Goal: Task Accomplishment & Management: Complete application form

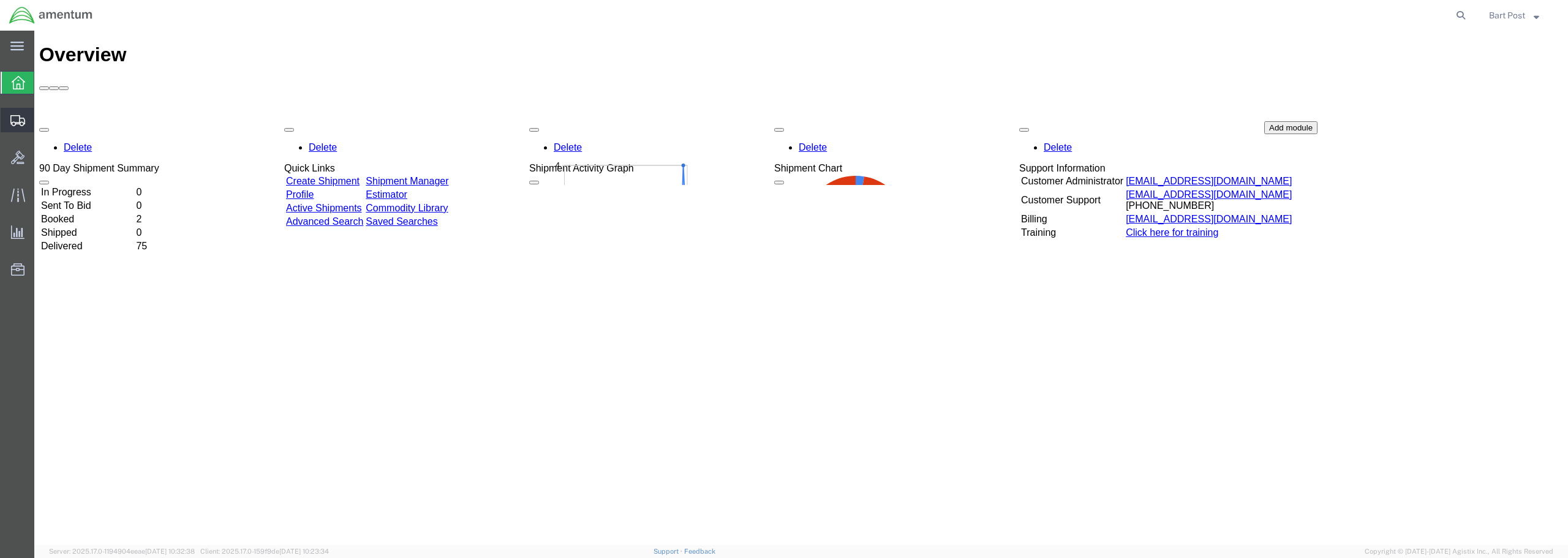
click at [0, 0] on span "Create Shipment" at bounding box center [0, 0] width 0 height 0
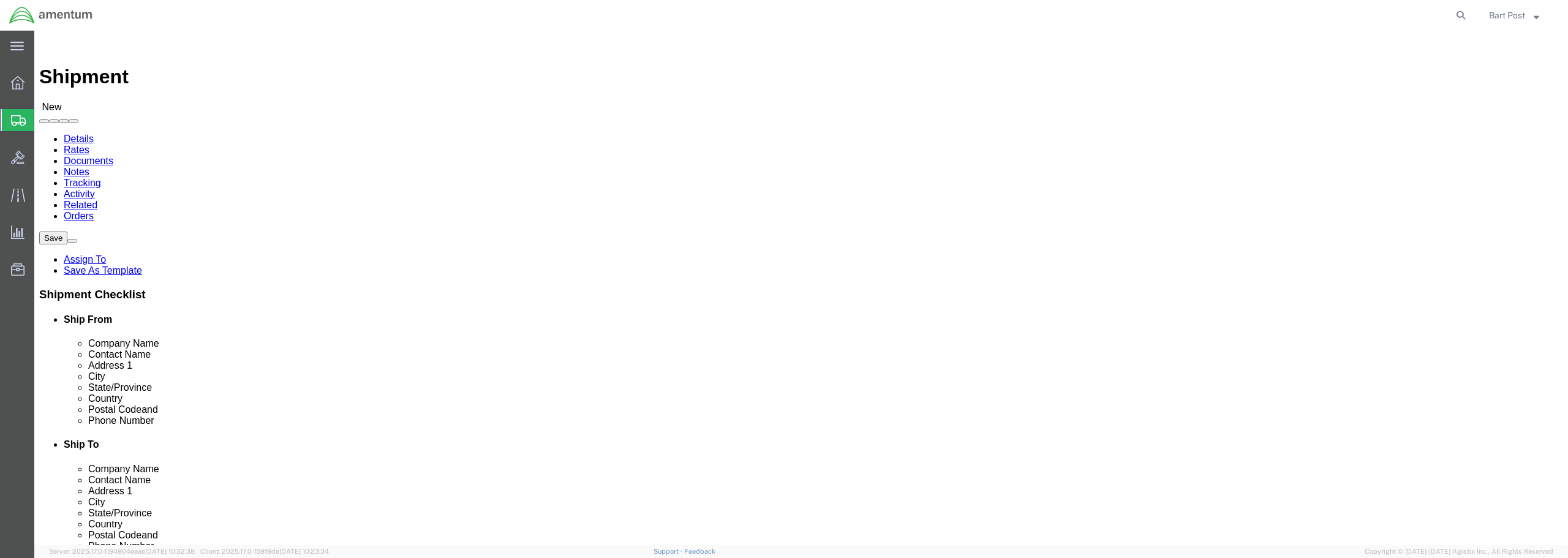
select select
select select "42733"
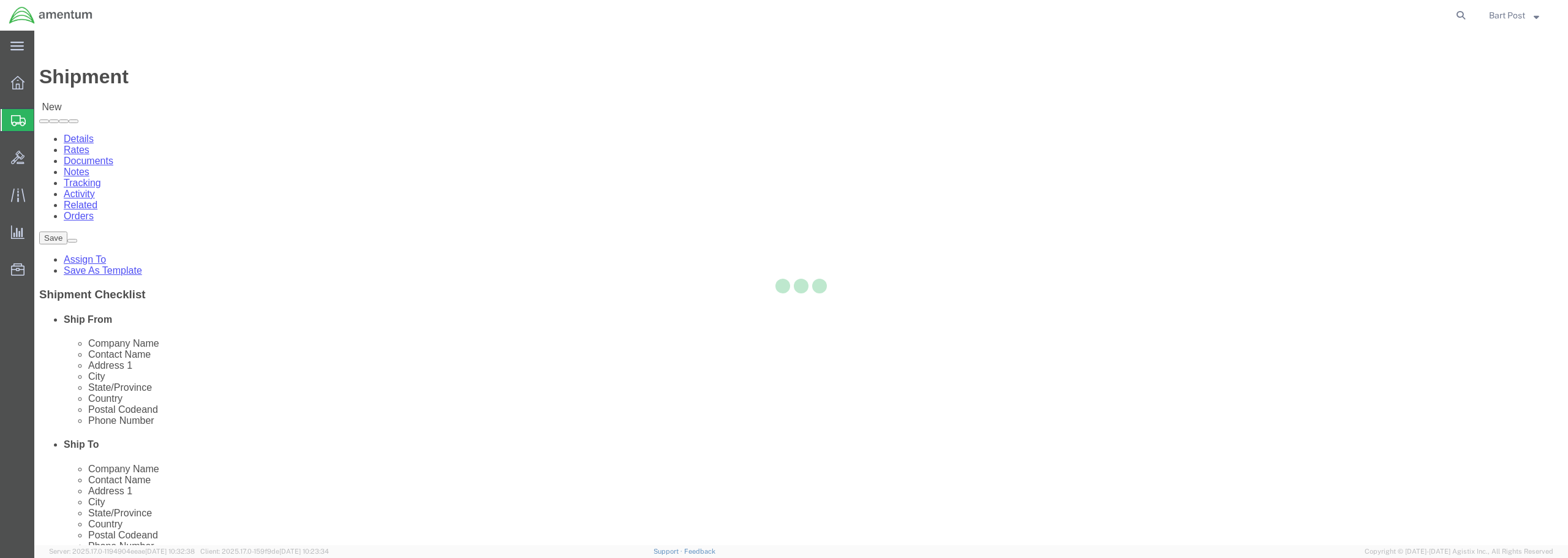
select select "MI"
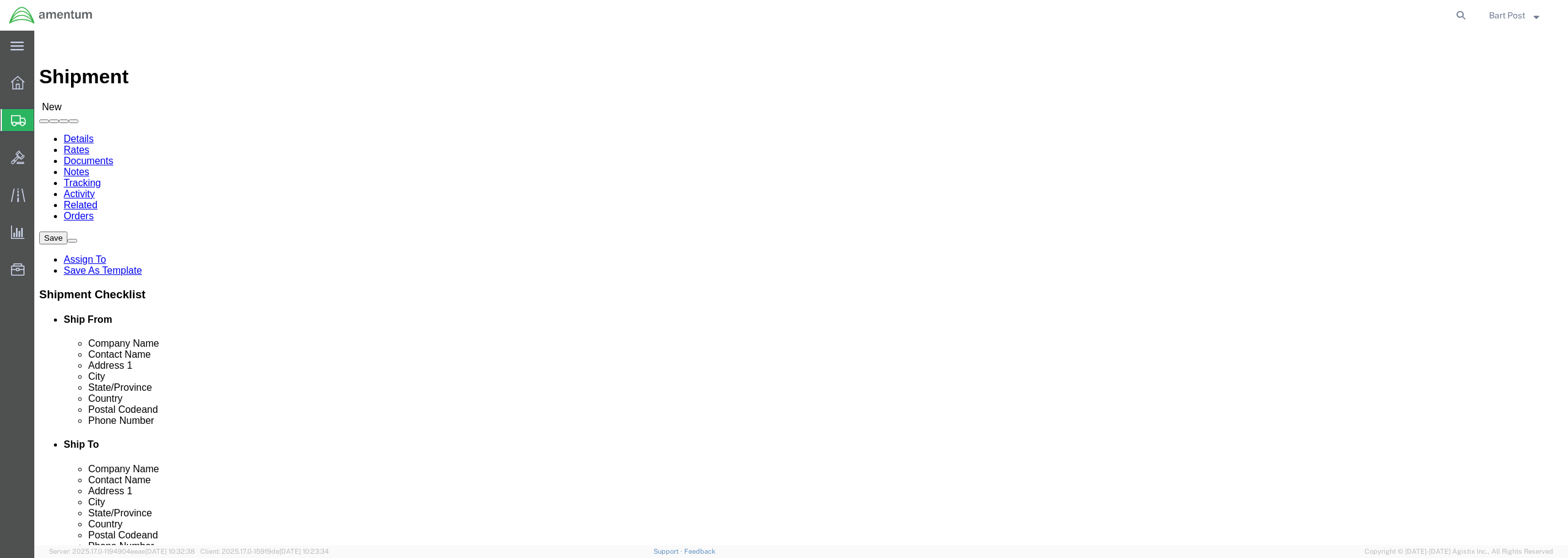
click input "text"
type input "9"
type input "[PHONE_NUMBER]"
click input "text"
click div "ADDITIONAL INFORMATION"
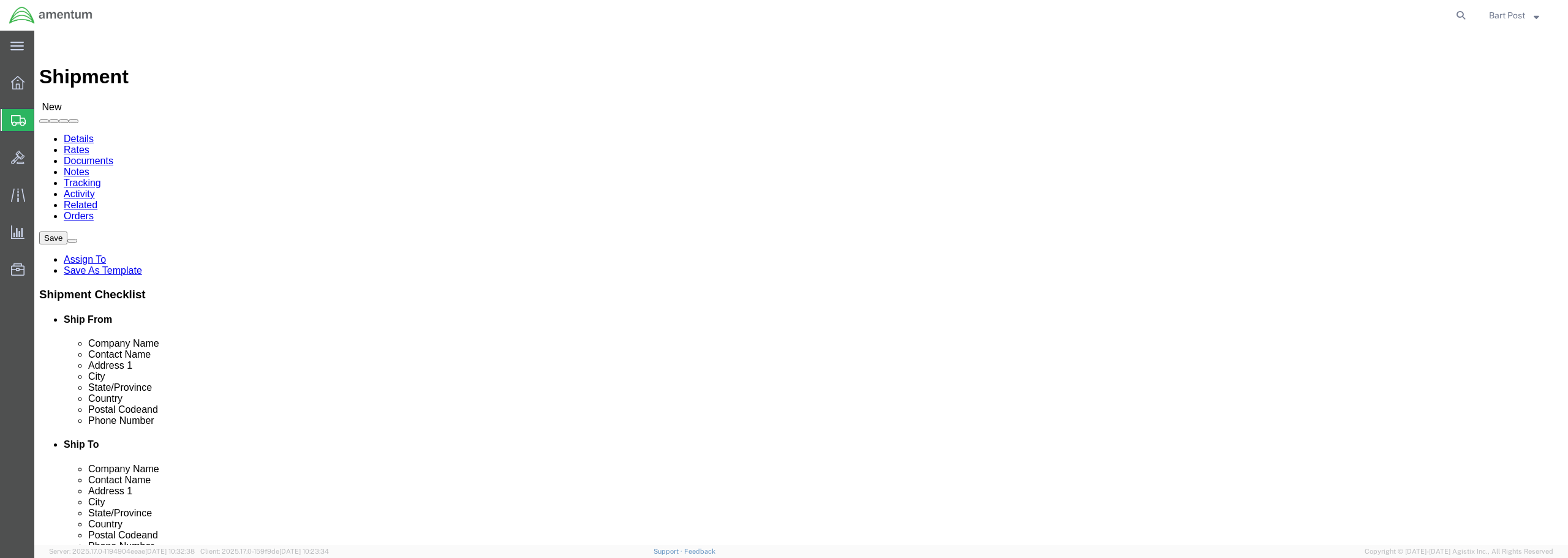
click input "text"
type input "[PERSON_NAME]"
click p "- AMENTUM - ([PERSON_NAME]) [STREET_ADDRESS][PERSON_NAME]"
select select "[GEOGRAPHIC_DATA]"
type input "[PERSON_NAME]"
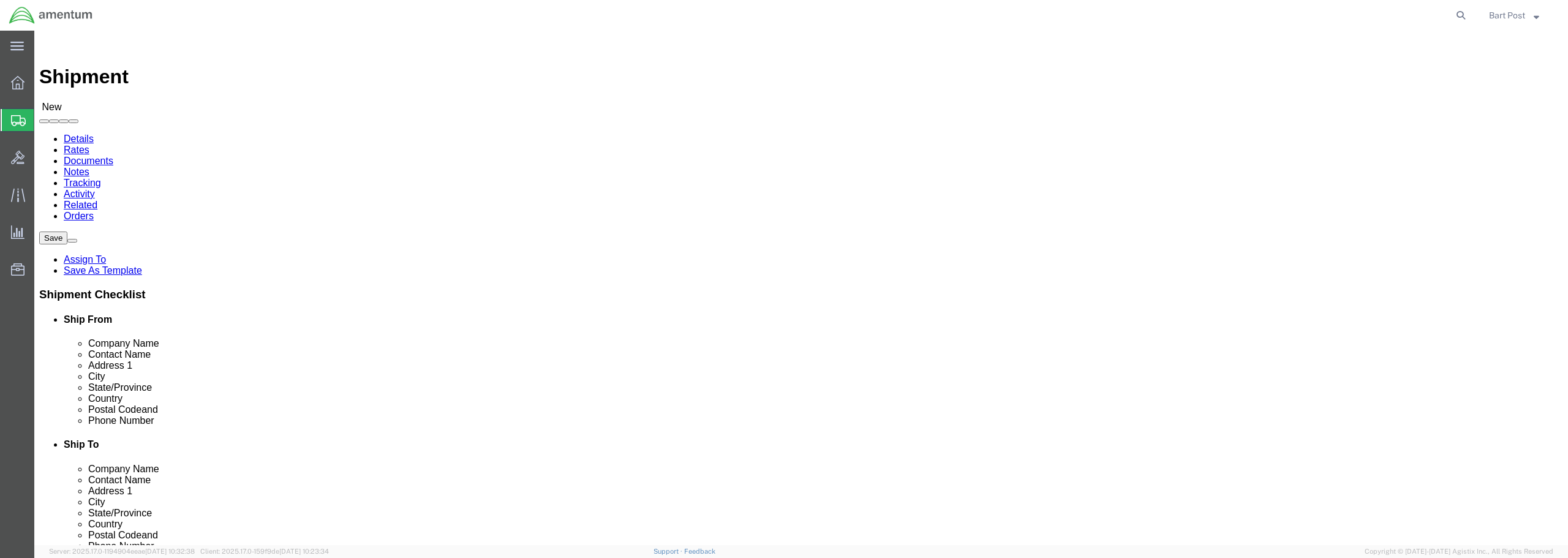
click input "text"
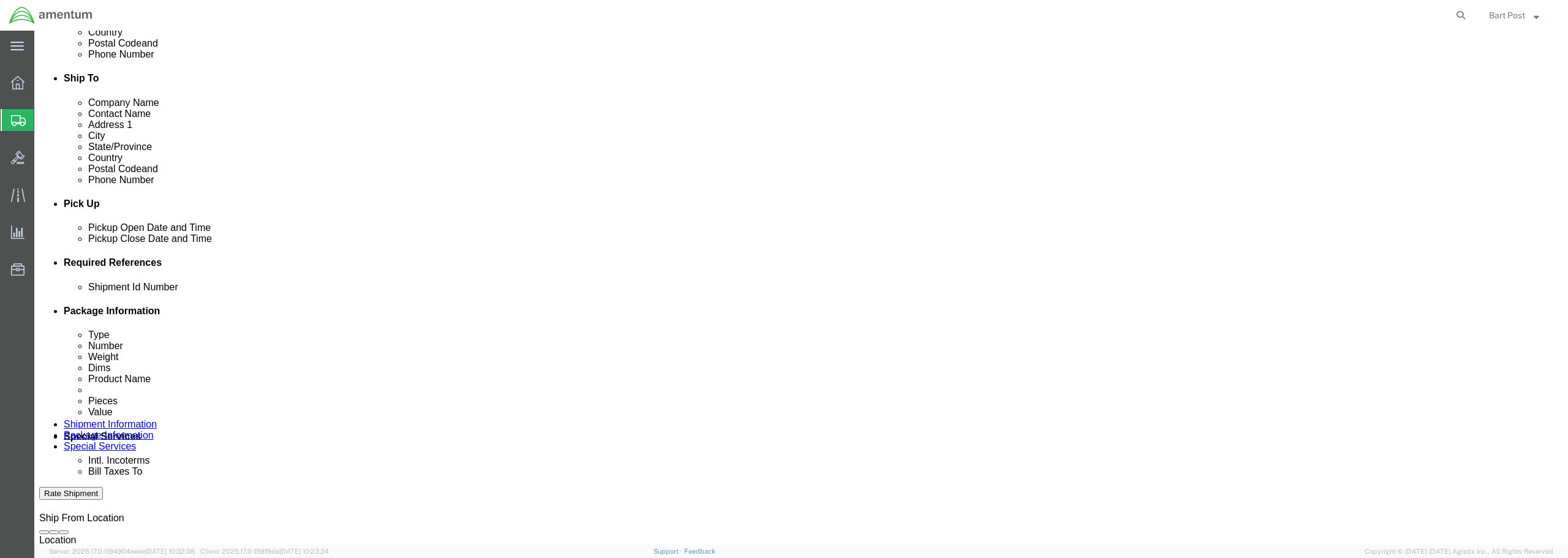
scroll to position [368, 0]
type input "[PHONE_NUMBER]"
click icon
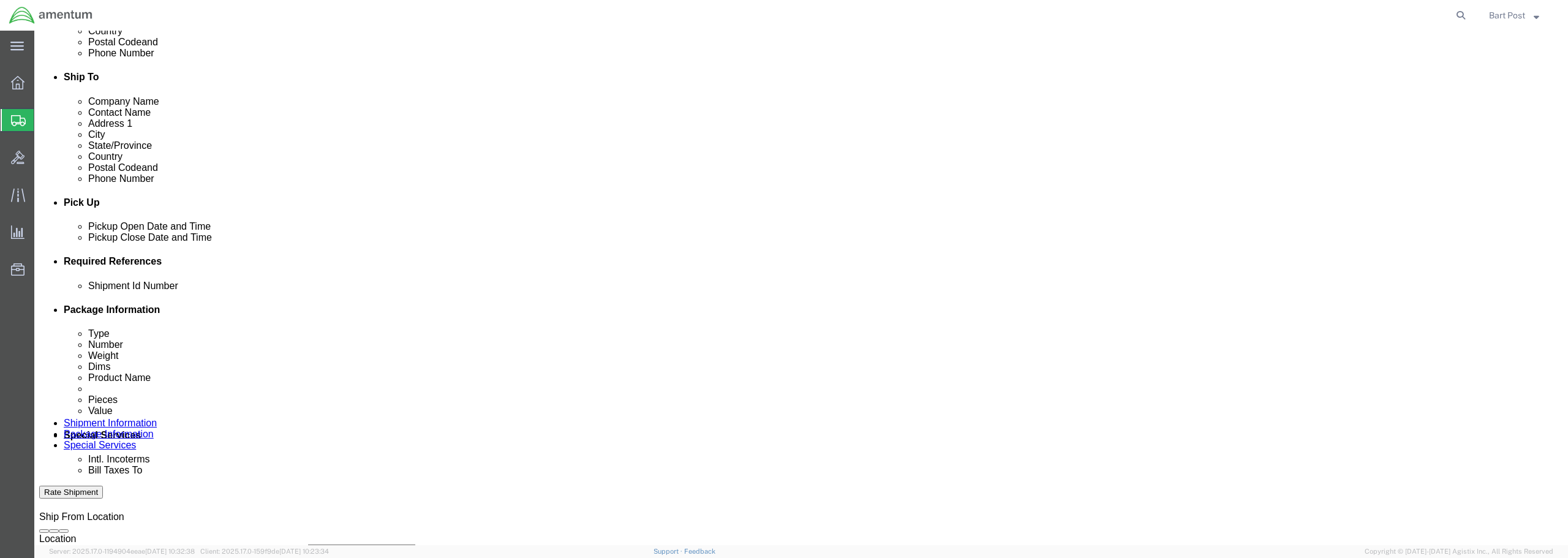
click div
click button "Apply"
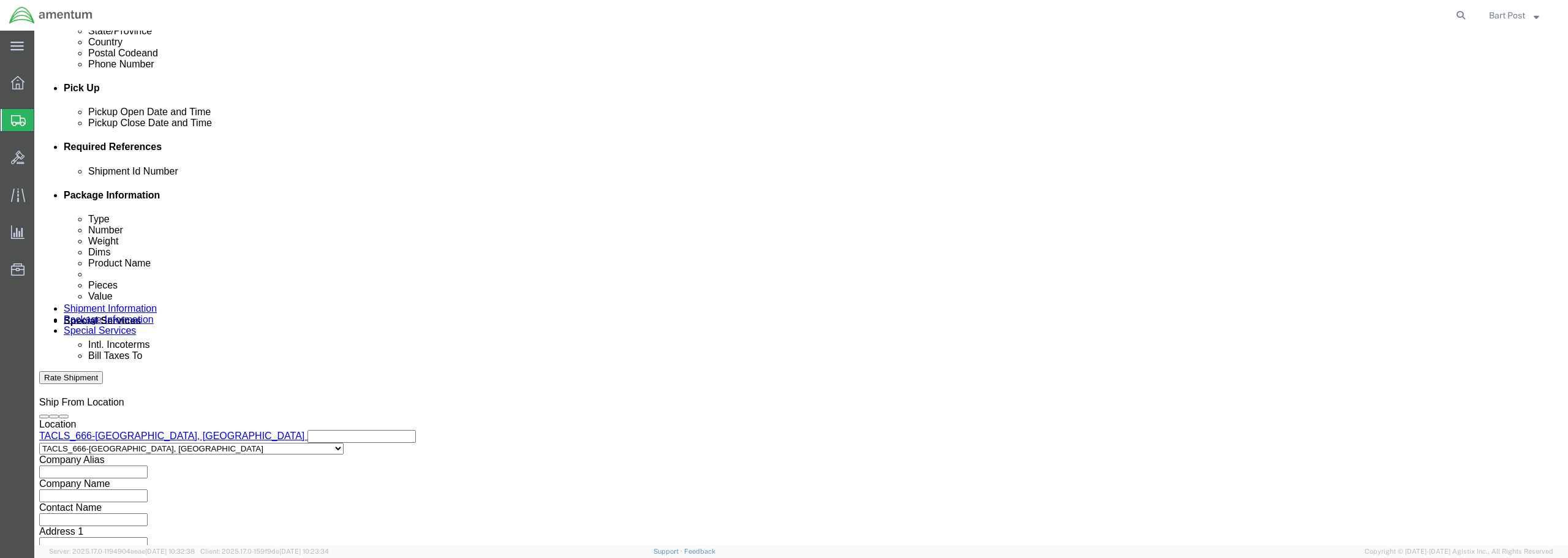
scroll to position [490, 0]
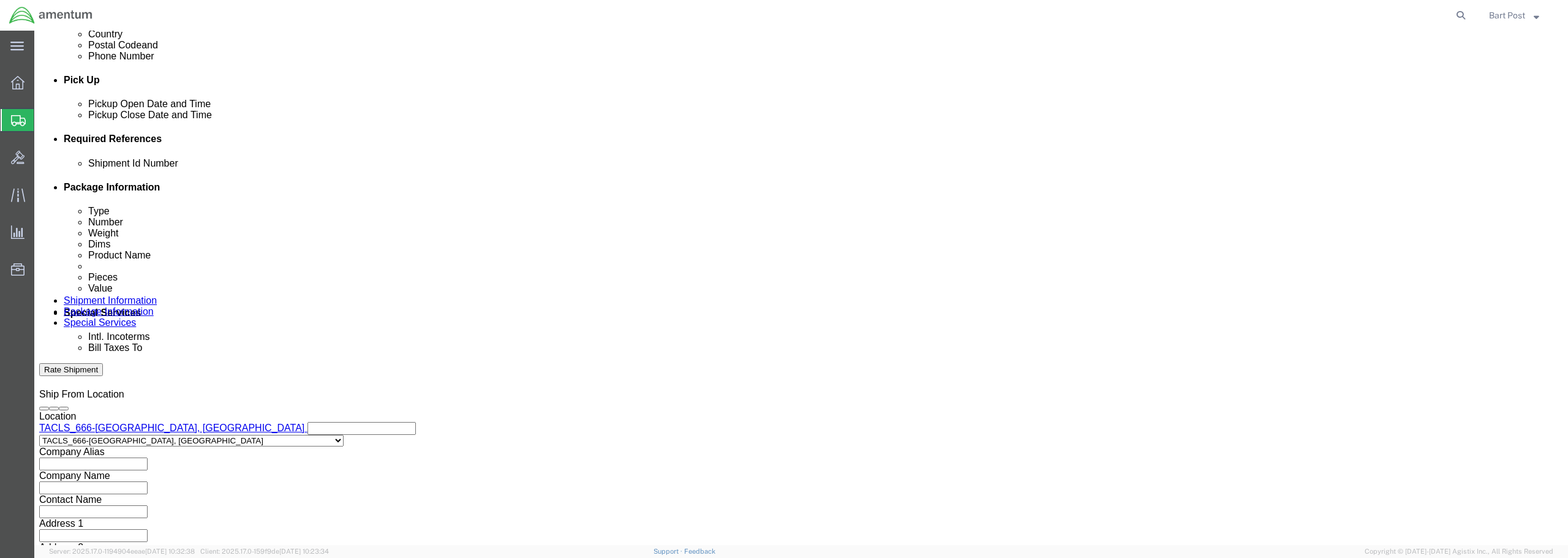
click input "text"
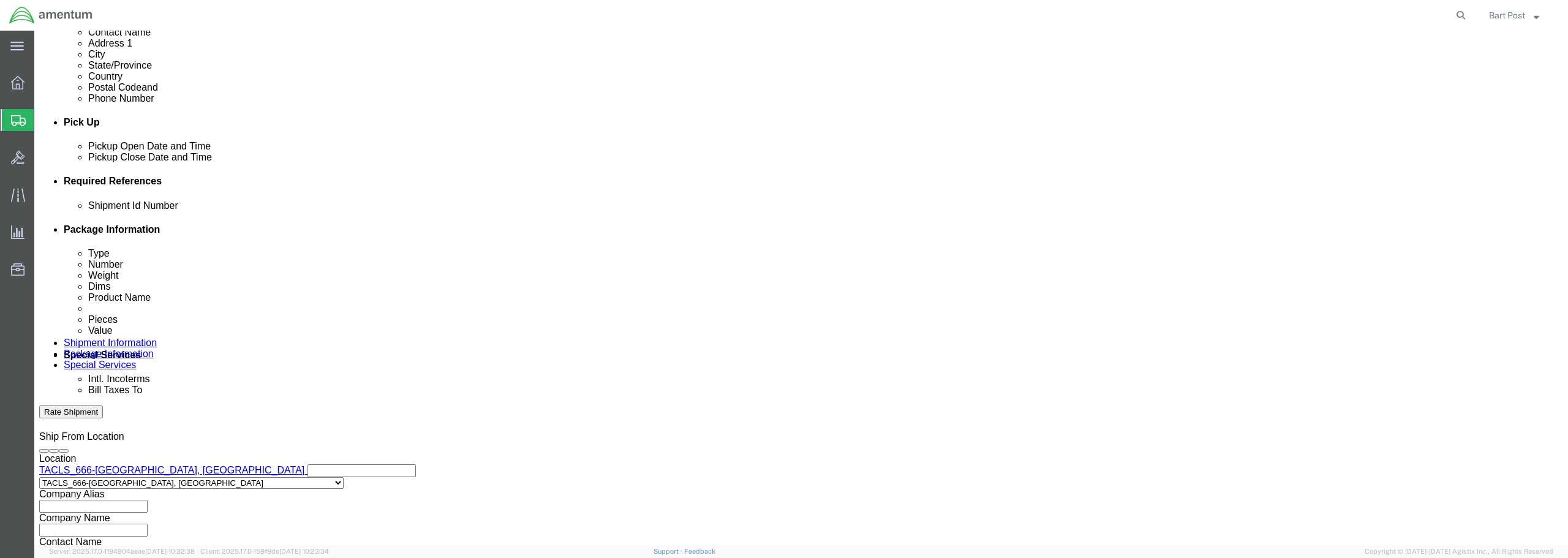
scroll to position [537, 0]
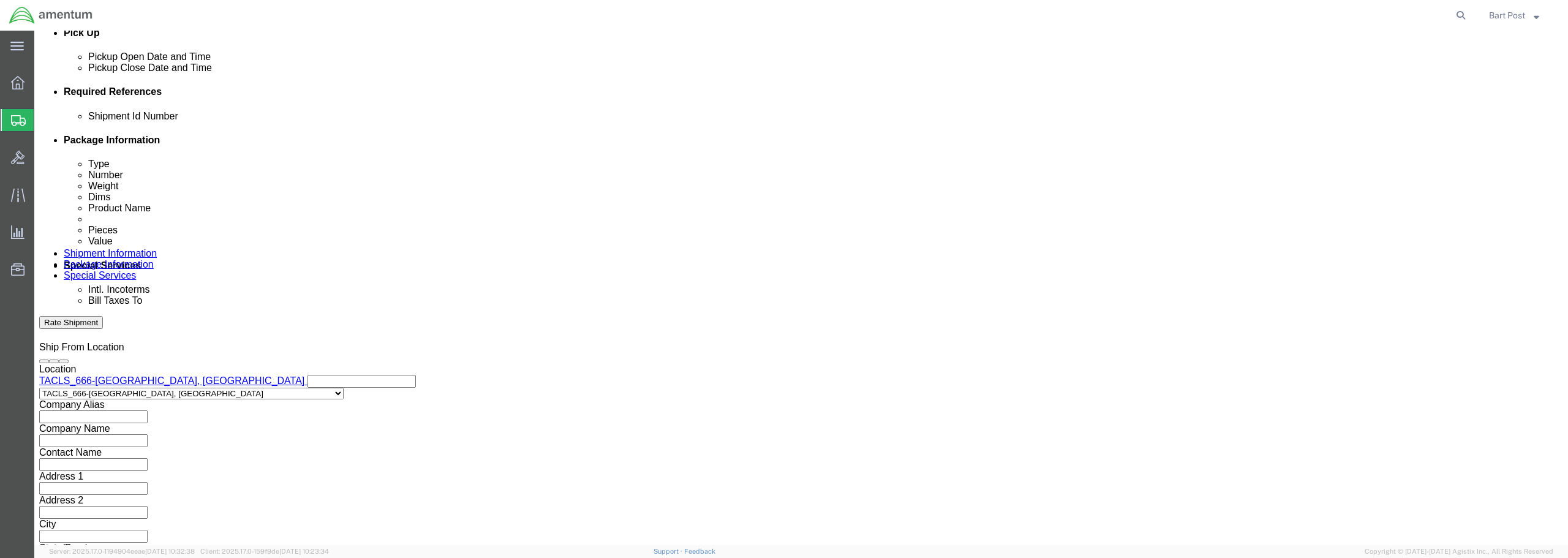
type input "personal tool box"
click button "Continue"
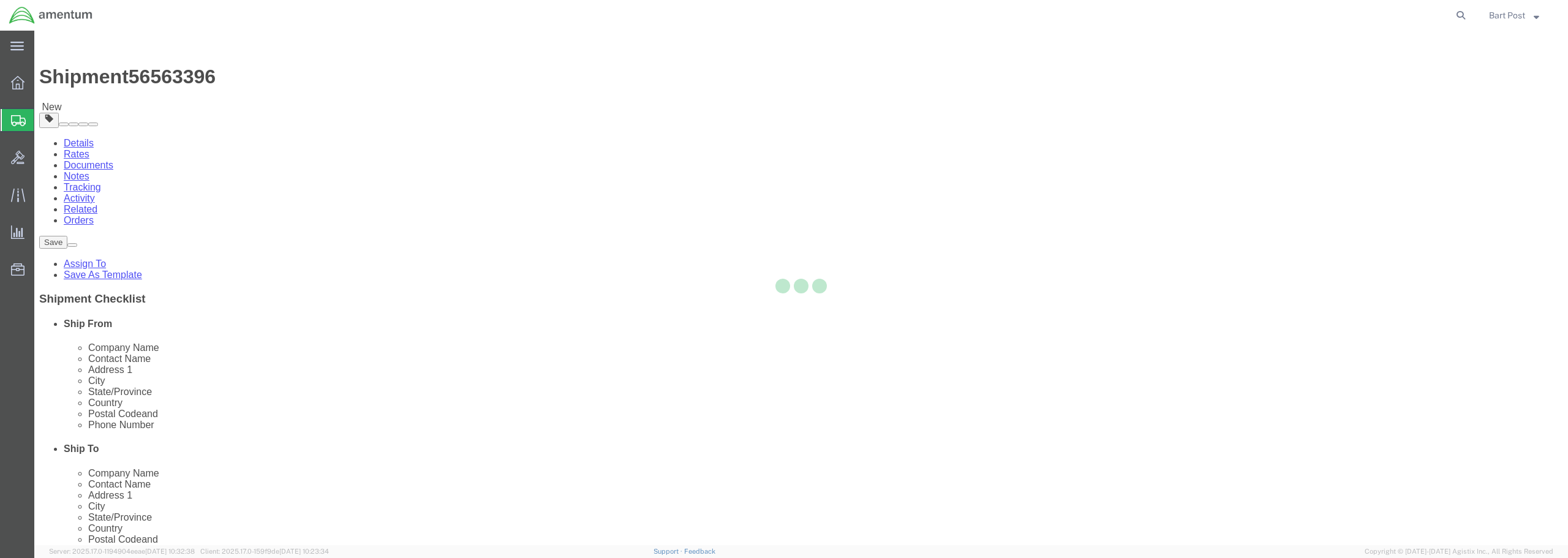
select select "CBOX"
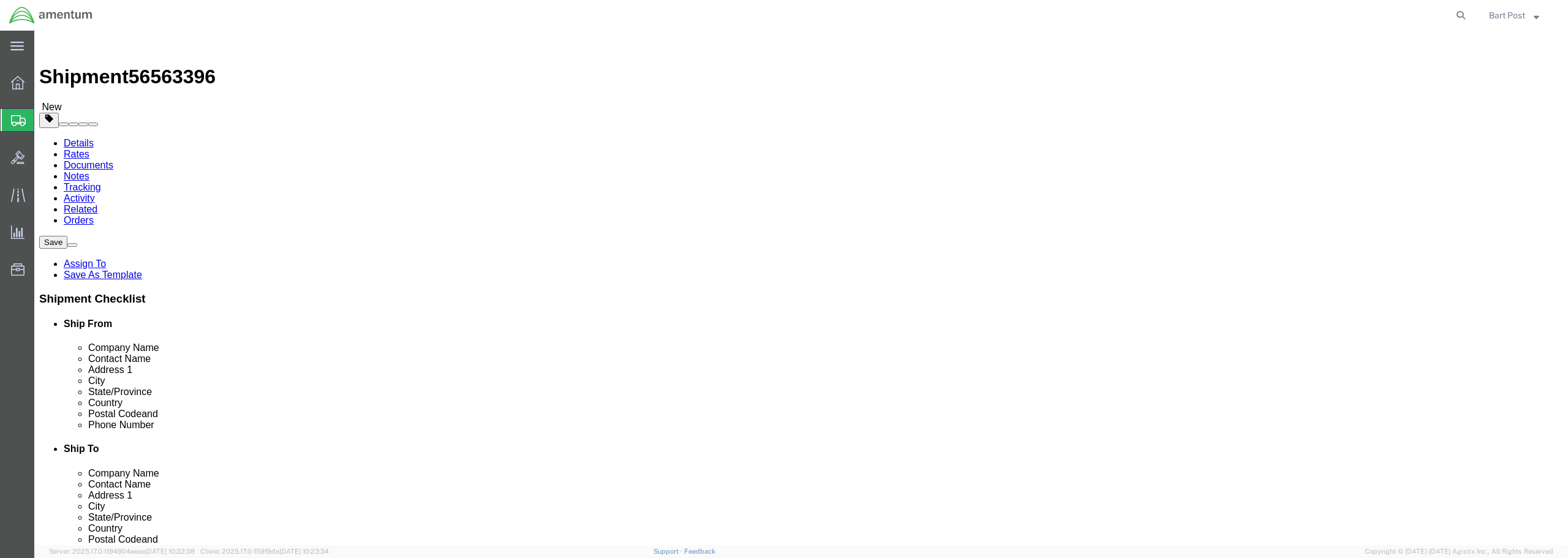
click input "text"
type input "20"
click input "text"
type input "25"
click input "text"
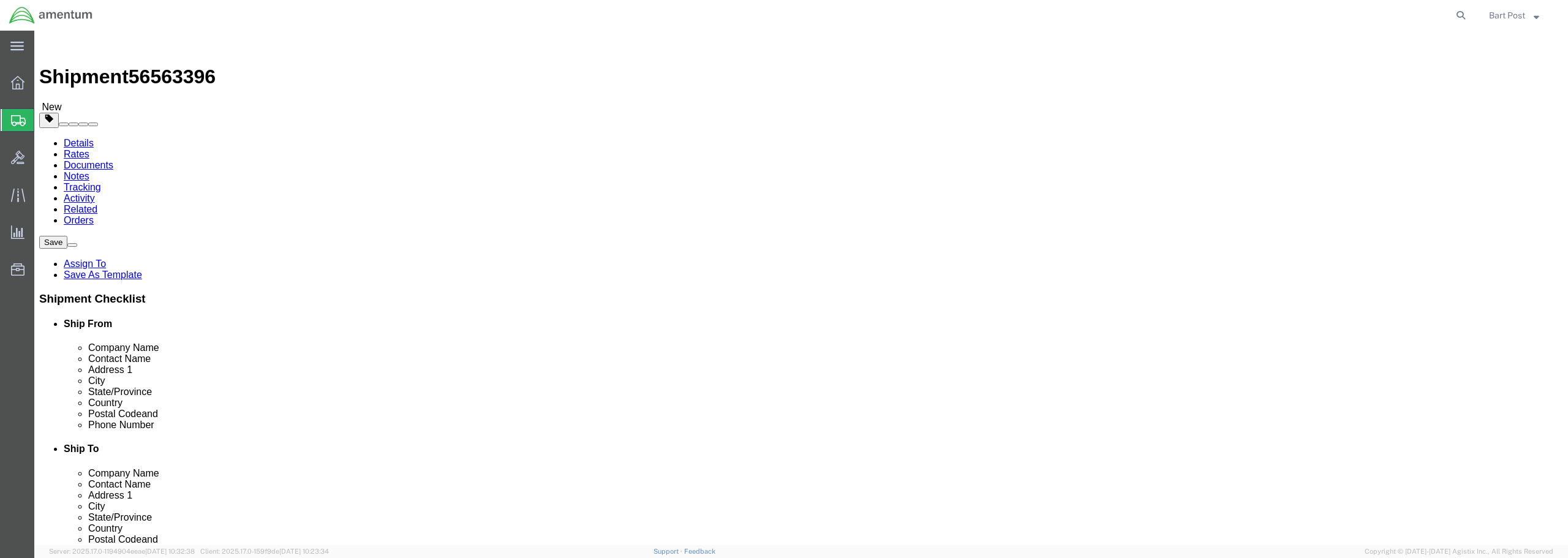
type input "15"
drag, startPoint x: 247, startPoint y: 282, endPoint x: 233, endPoint y: 283, distance: 14.0
click input "0.00"
type input "47"
click button "Continue"
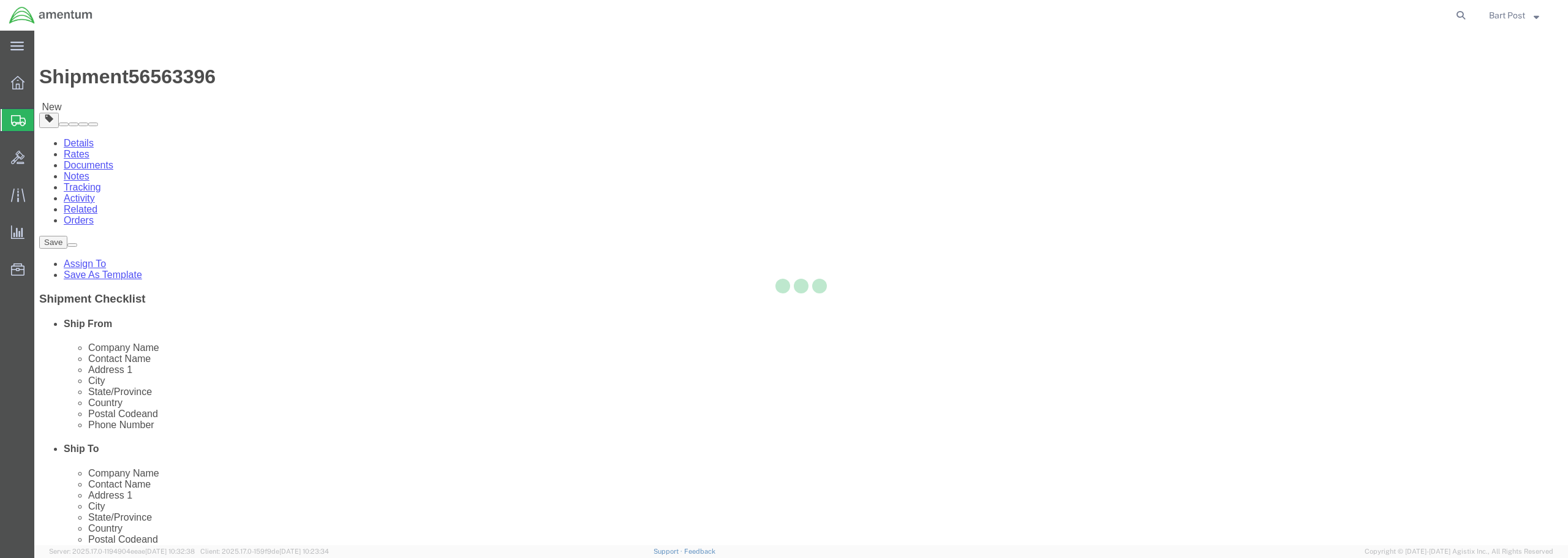
select select
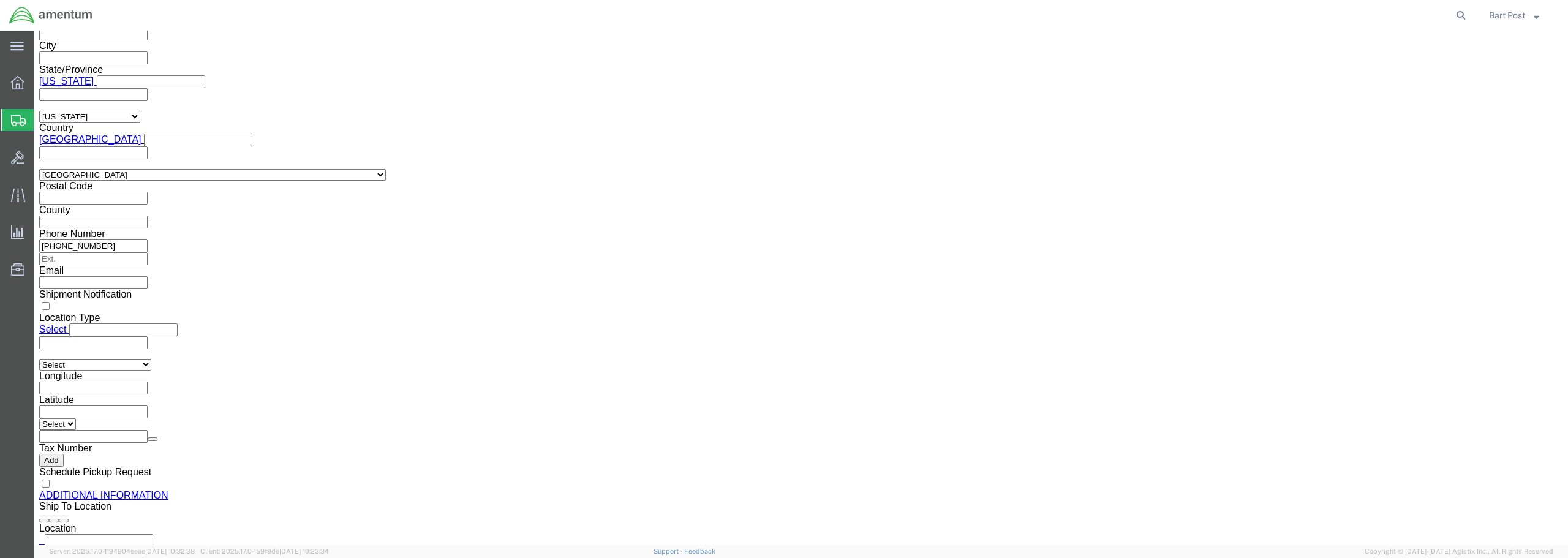
scroll to position [1128, 0]
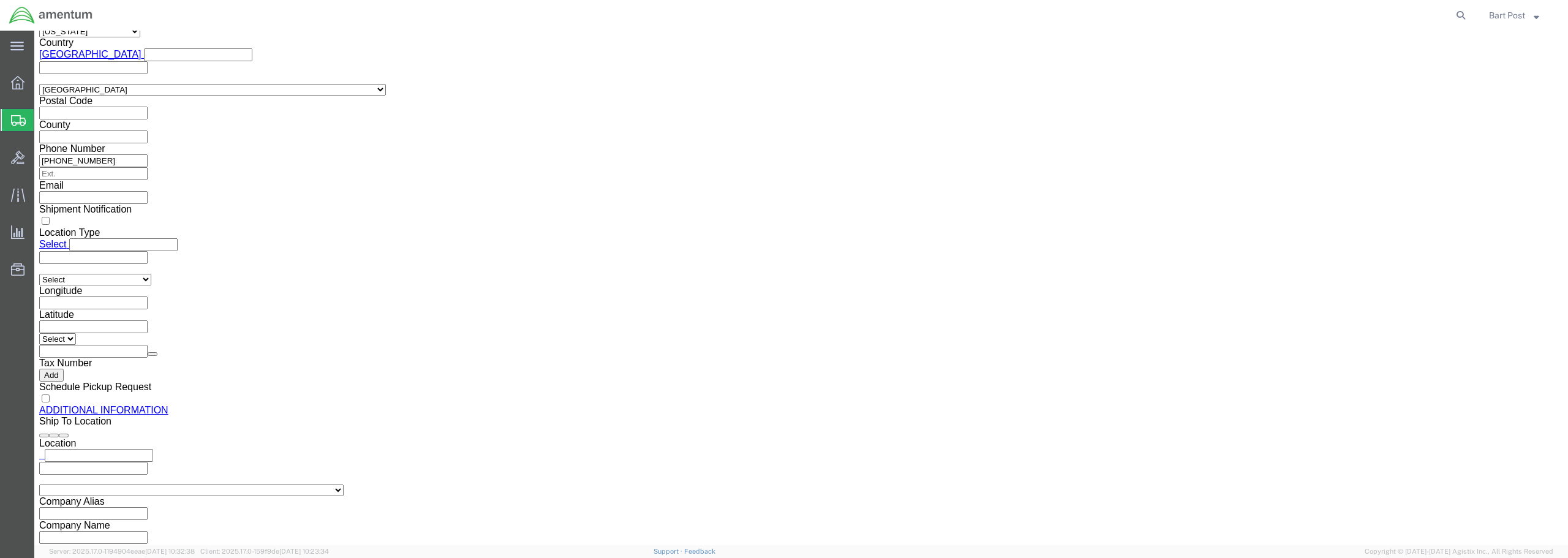
click button "Rate Shipment"
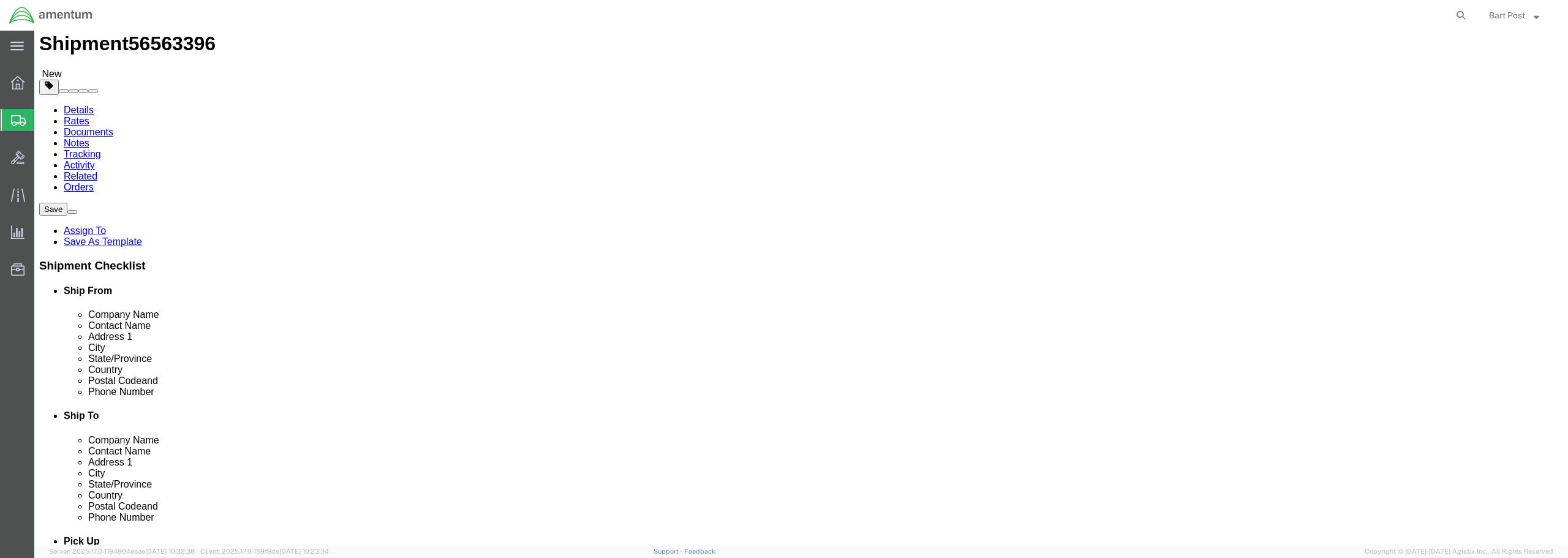
scroll to position [0, 0]
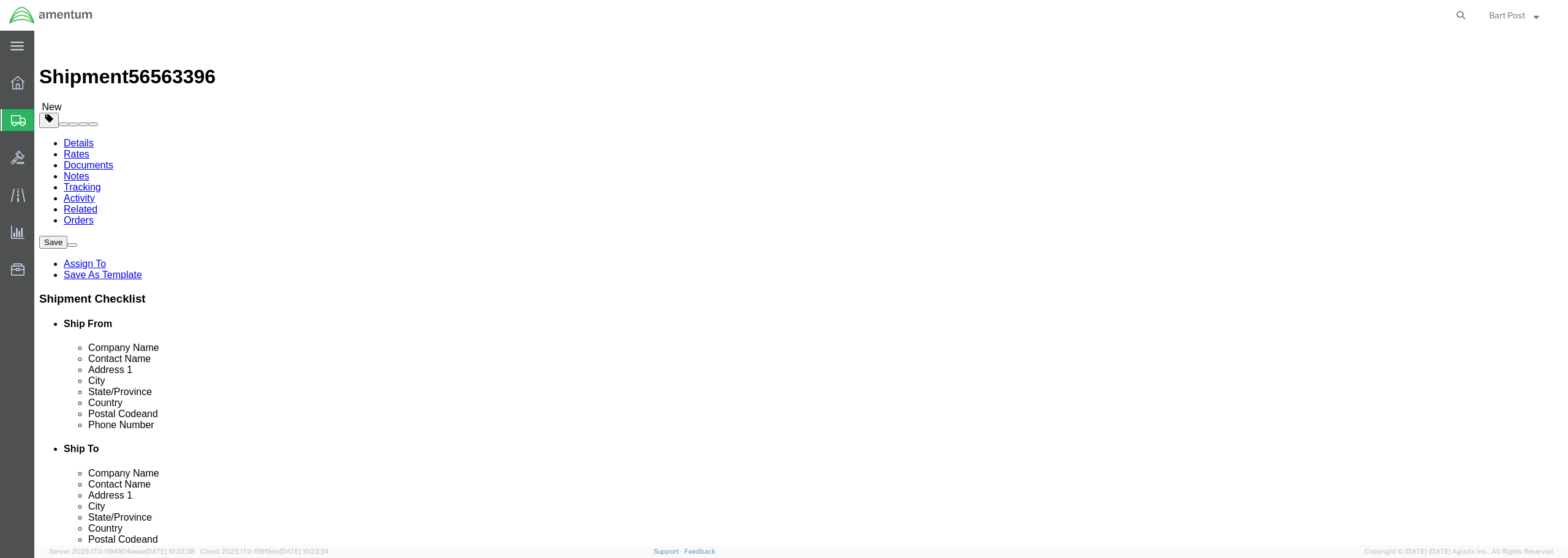
click icon
click input "Ship From Location / Contact Name : This field is required."
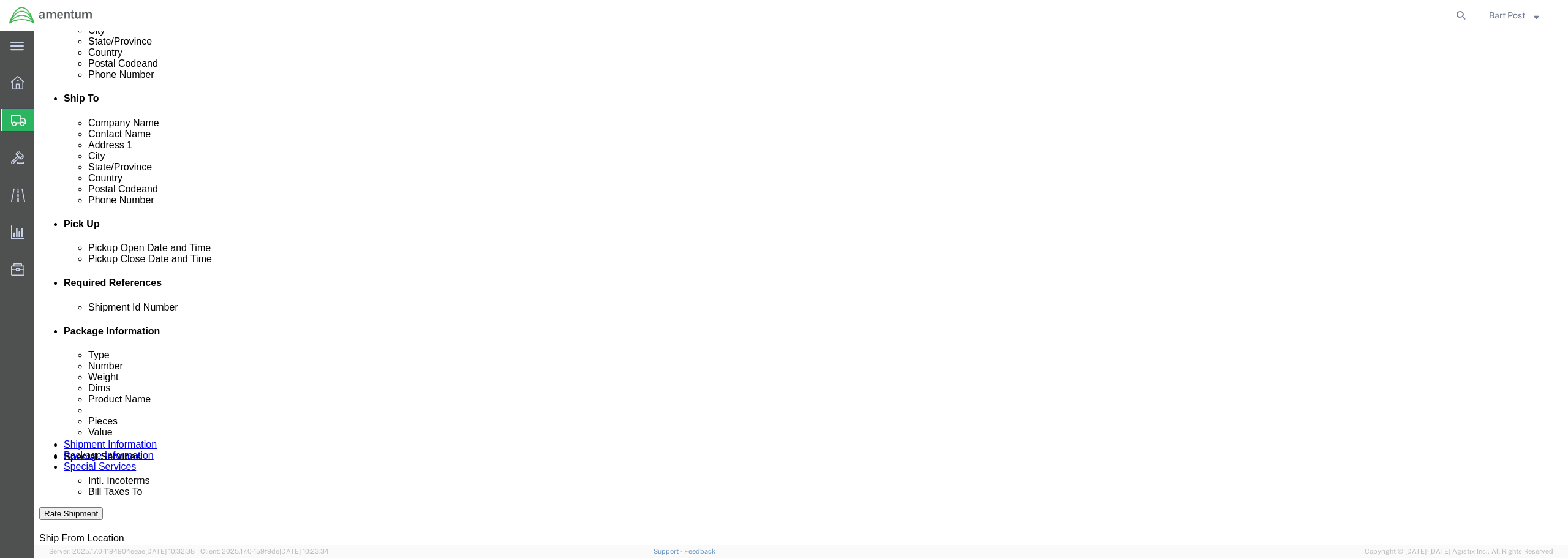
scroll to position [368, 0]
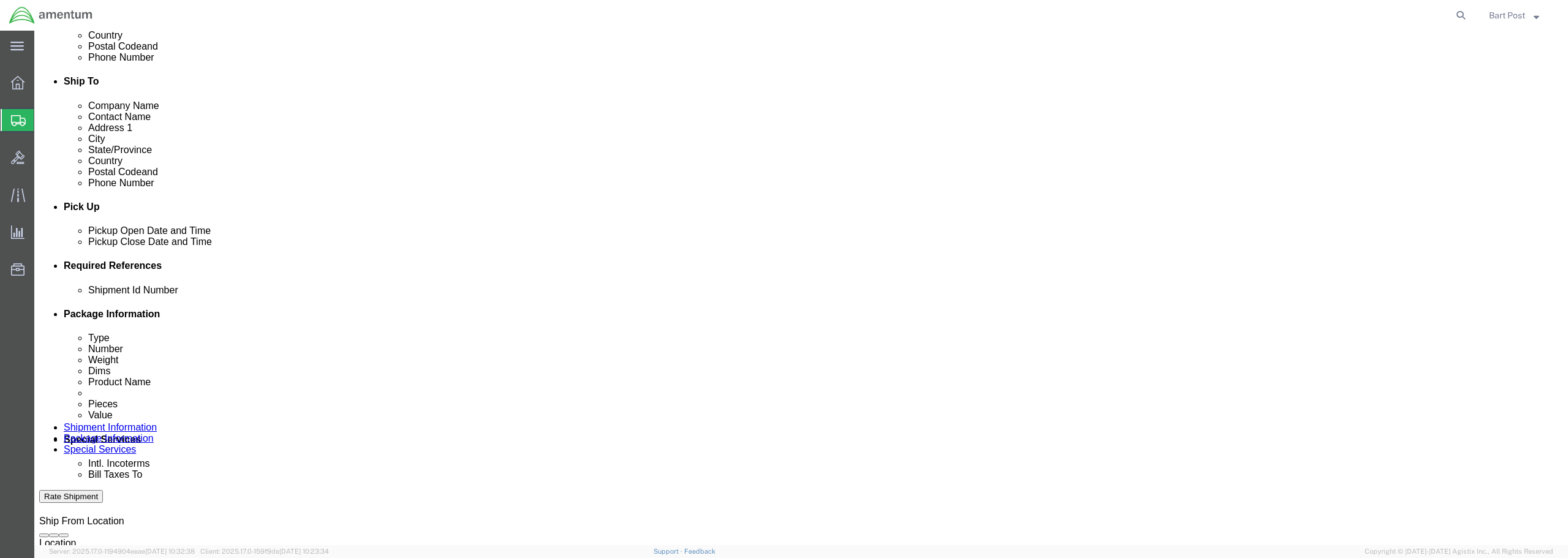
type input "Bart Post"
click button "Rate Shipment"
drag, startPoint x: 162, startPoint y: 82, endPoint x: 369, endPoint y: 160, distance: 221.2
click icon
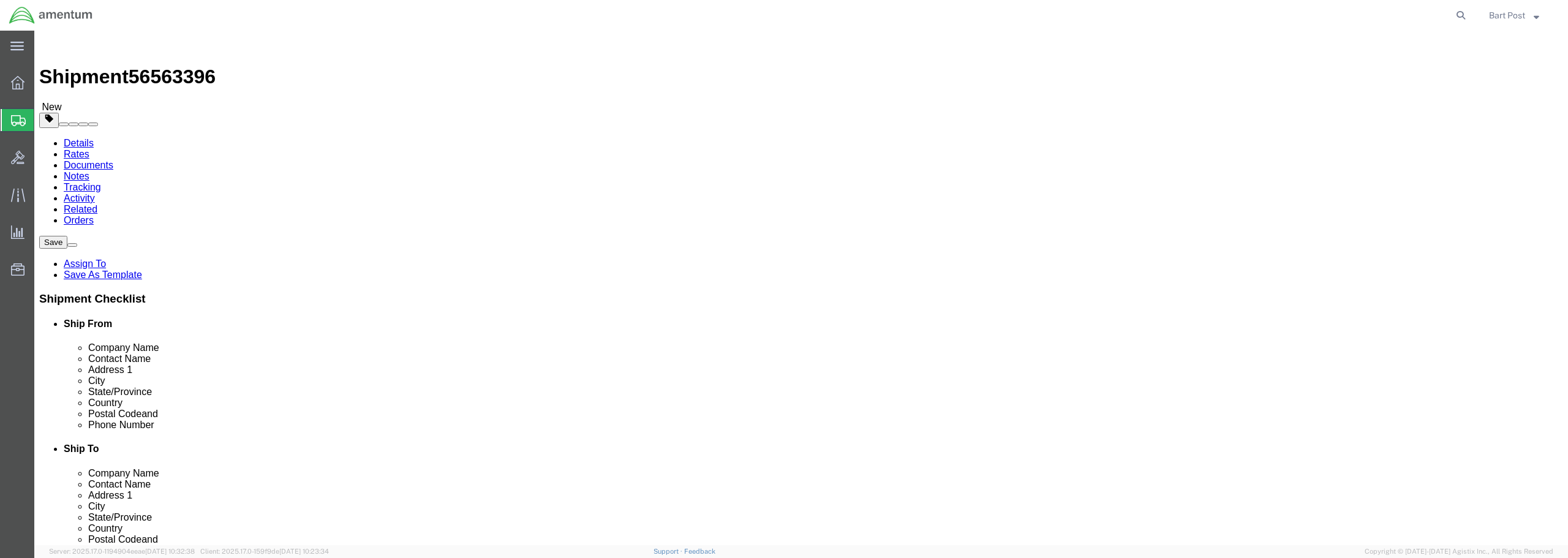
click div "Package Content # 1 x Package Type Select BCK Boxes Bale(s) Basket(s) Bolt(s) B…"
click button "Rate Shipment"
click icon
click button "Continue"
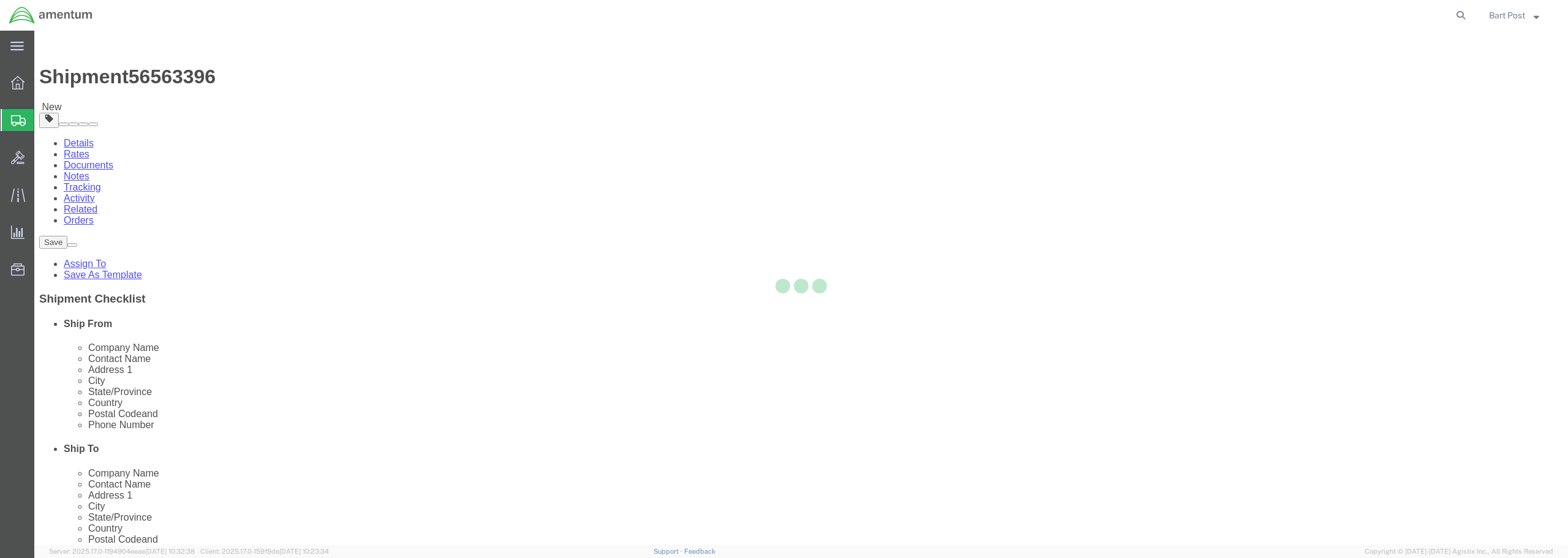
select select
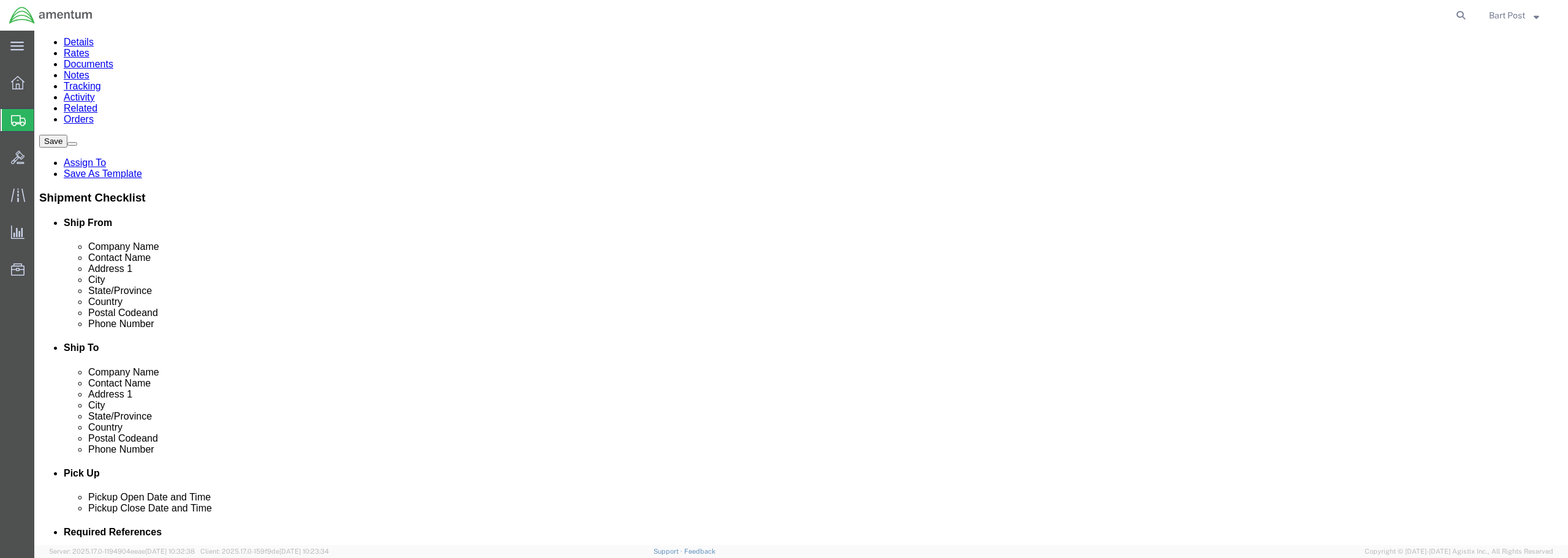
scroll to position [123, 0]
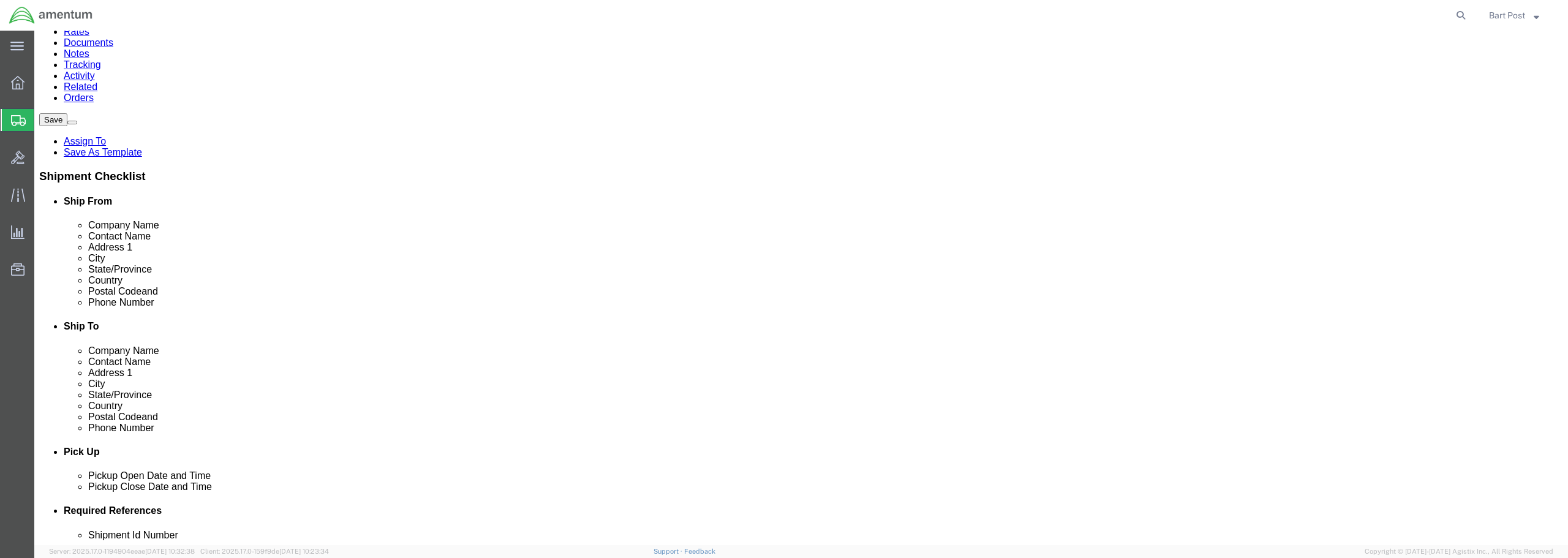
click button "Rate Shipment"
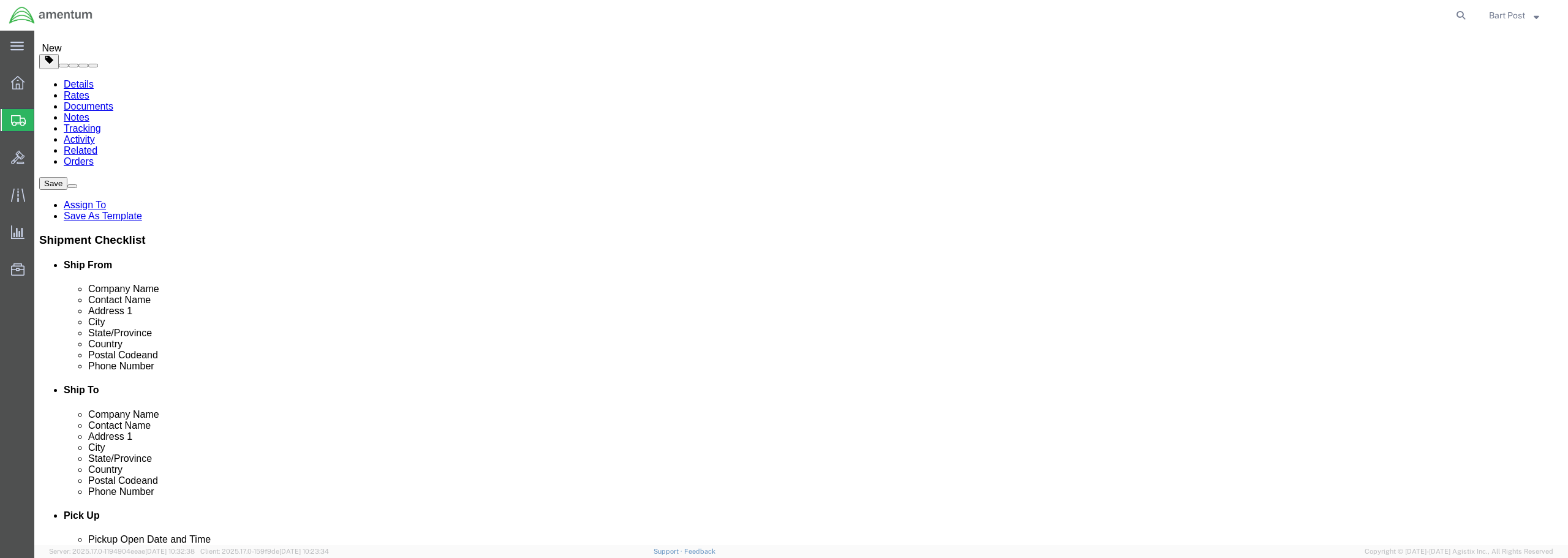
scroll to position [0, 0]
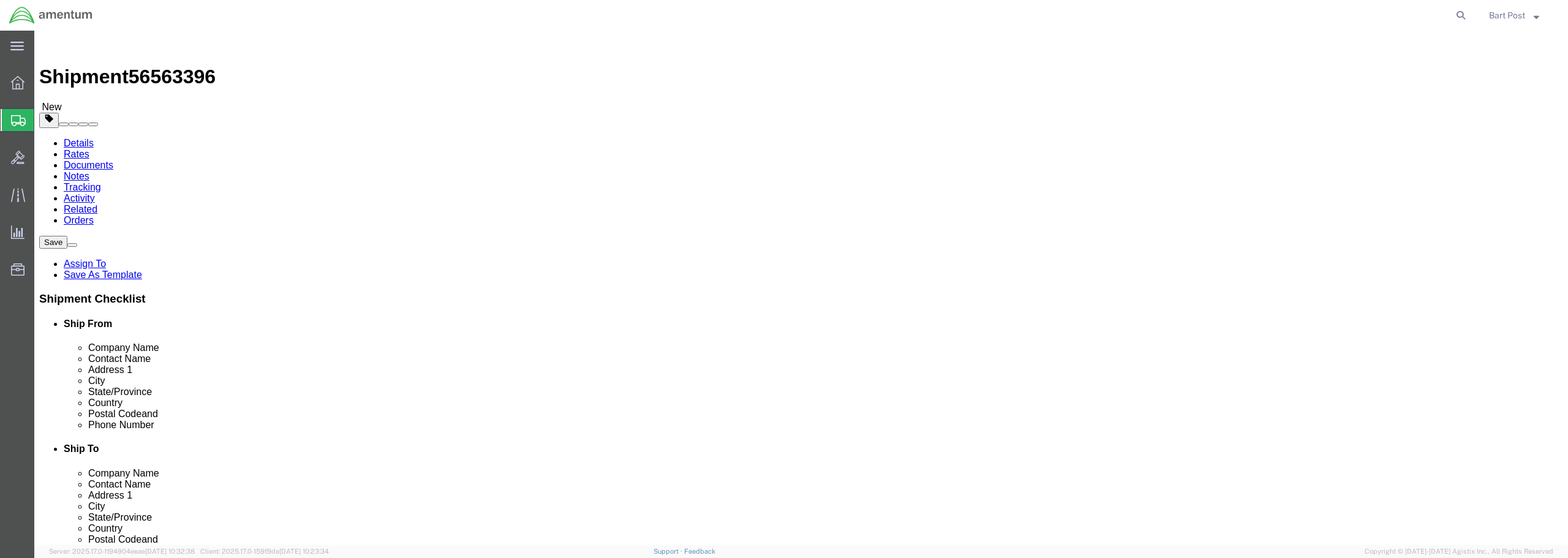
click icon
click button "Continue"
click span "Select one or more"
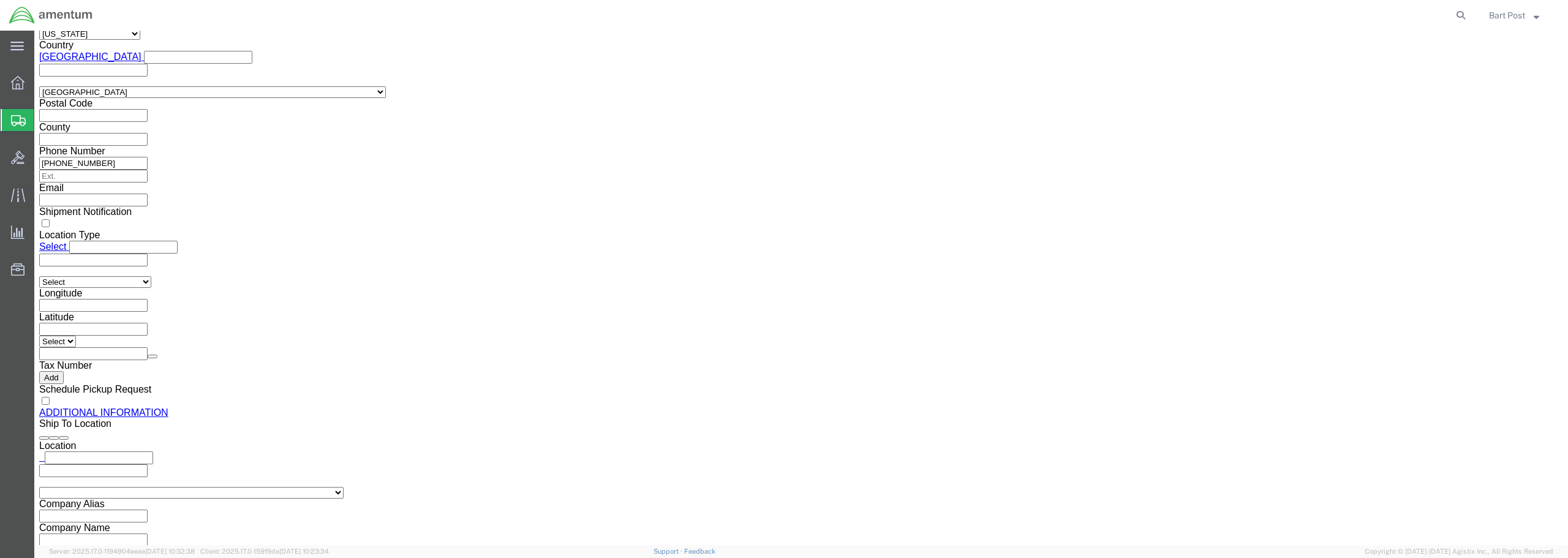
scroll to position [1128, 0]
click button "Previous"
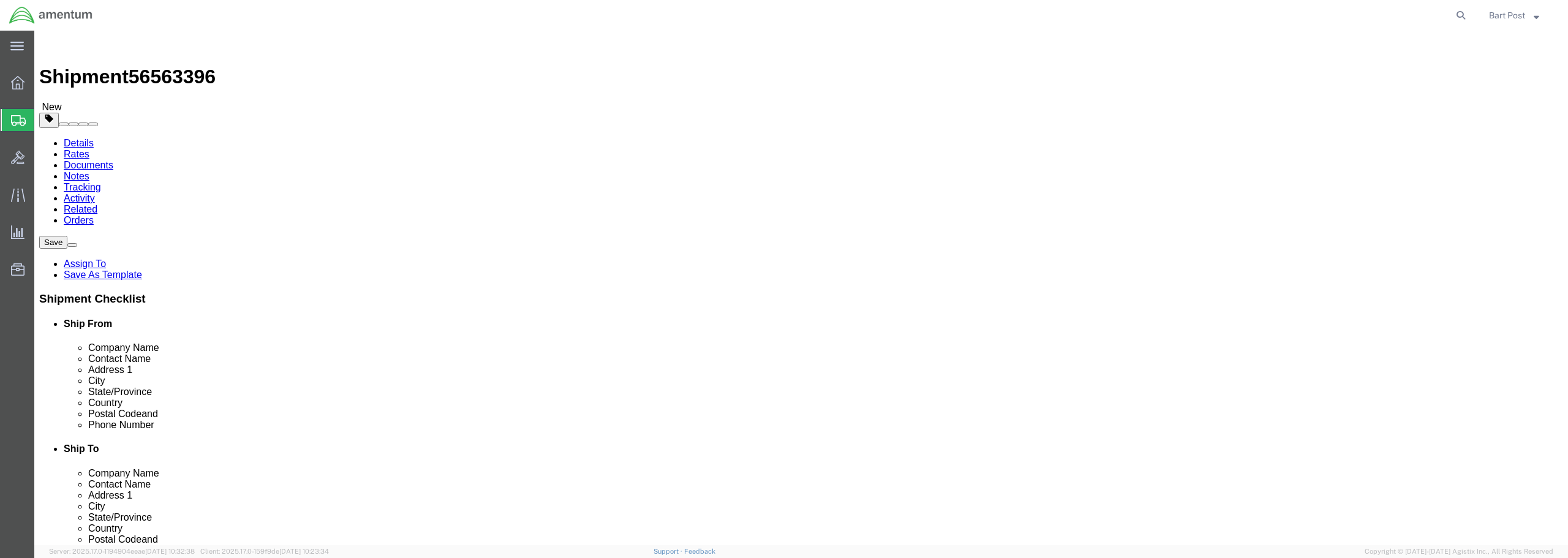
click button "Previous"
drag, startPoint x: 861, startPoint y: 239, endPoint x: 730, endPoint y: 283, distance: 138.2
click div "Address 1"
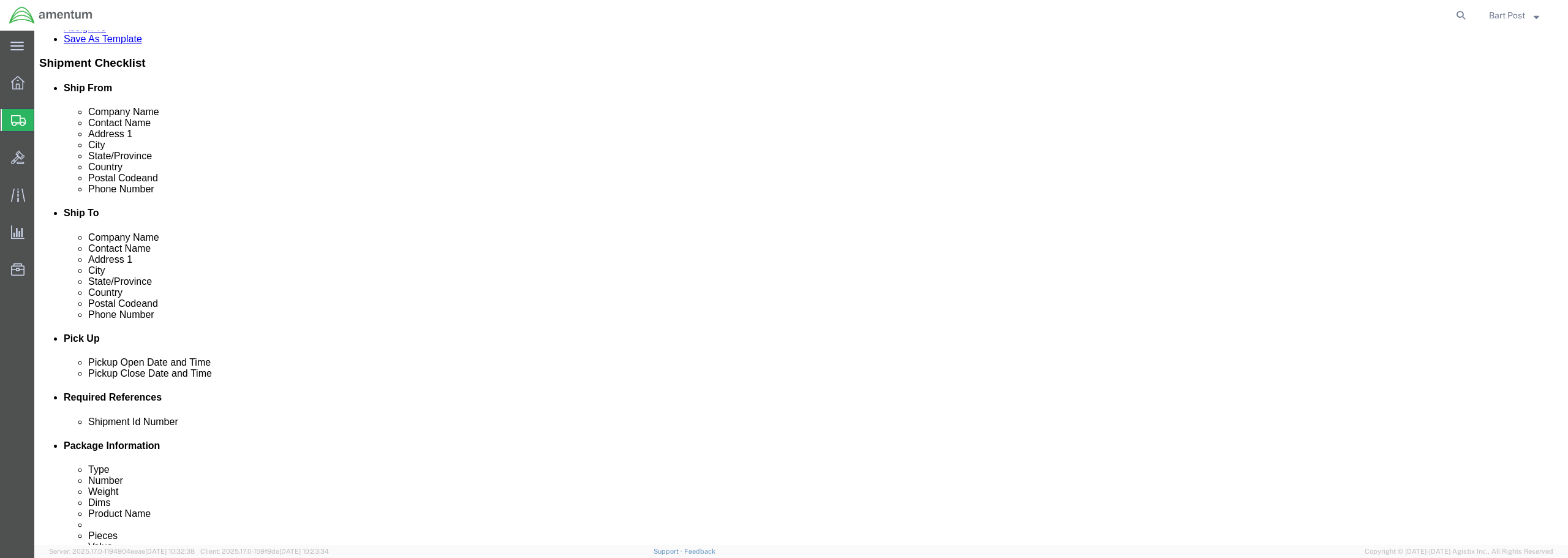
scroll to position [245, 0]
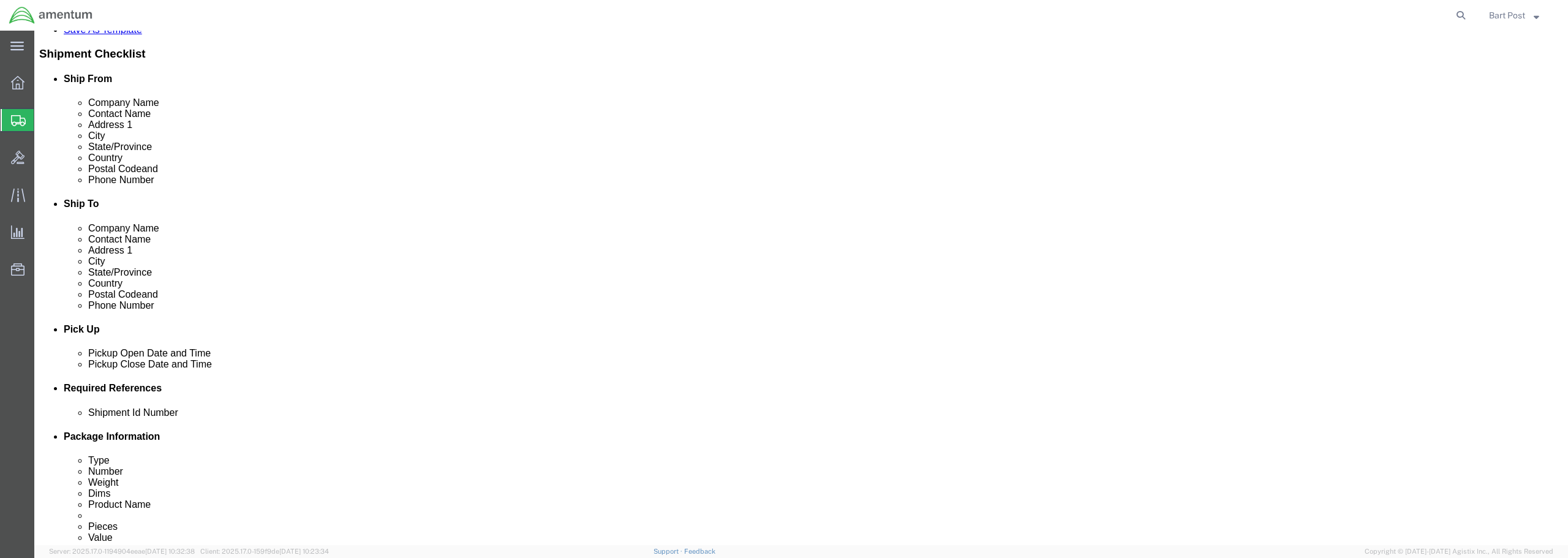
click icon
click div
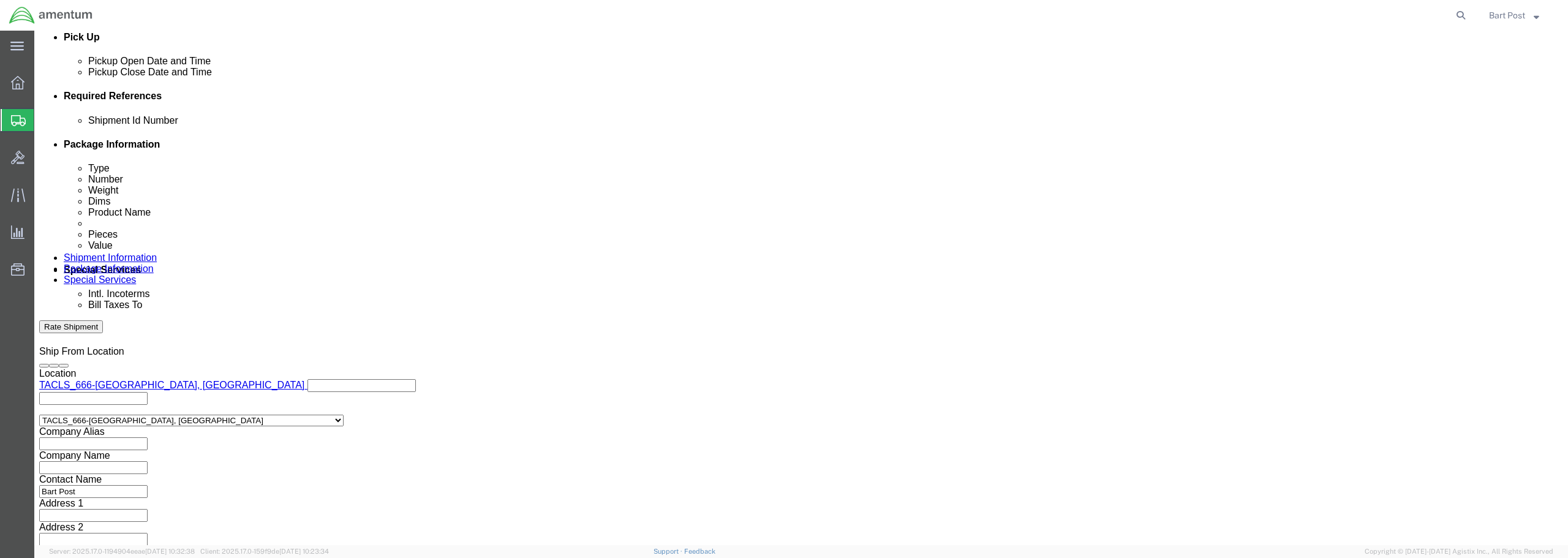
click input "3:00 AM"
type input "3:00 PM"
click button "Apply"
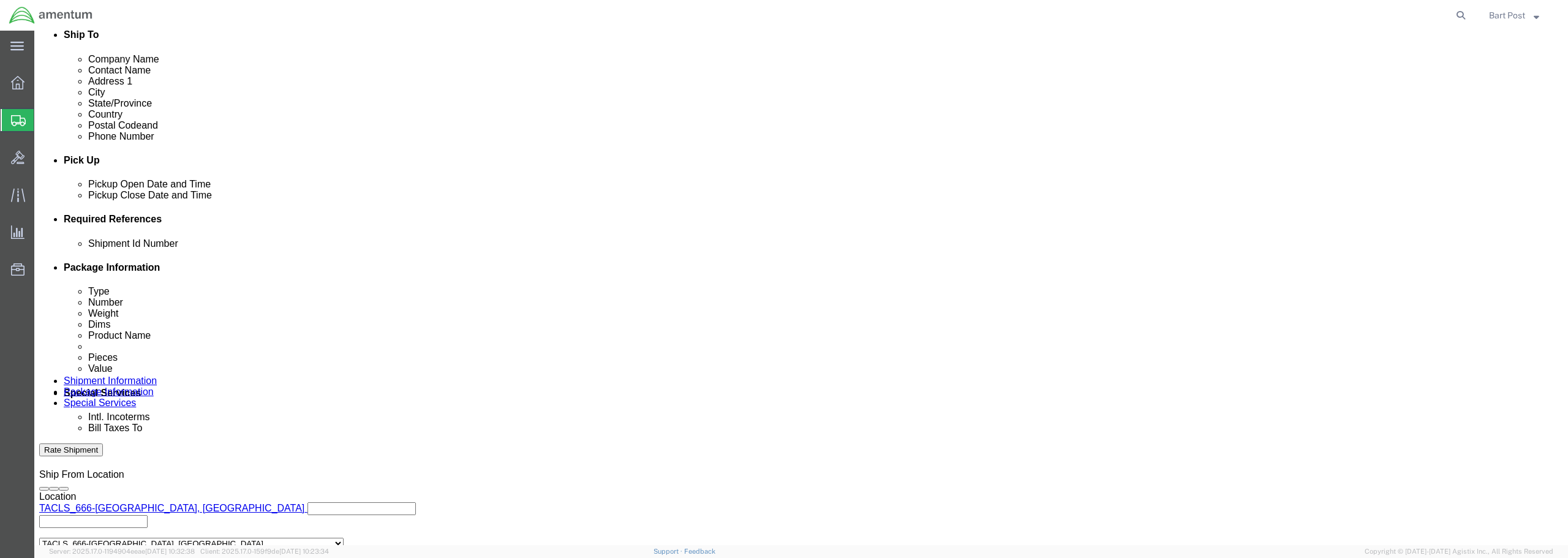
scroll to position [415, 0]
click button "Add reference"
click select "Select Account Type Activity ID Airline Appointment Number ASN Batch Request # …"
click div "Shipment Id Number personal tool box Select Account Type Activity ID Airline Ap…"
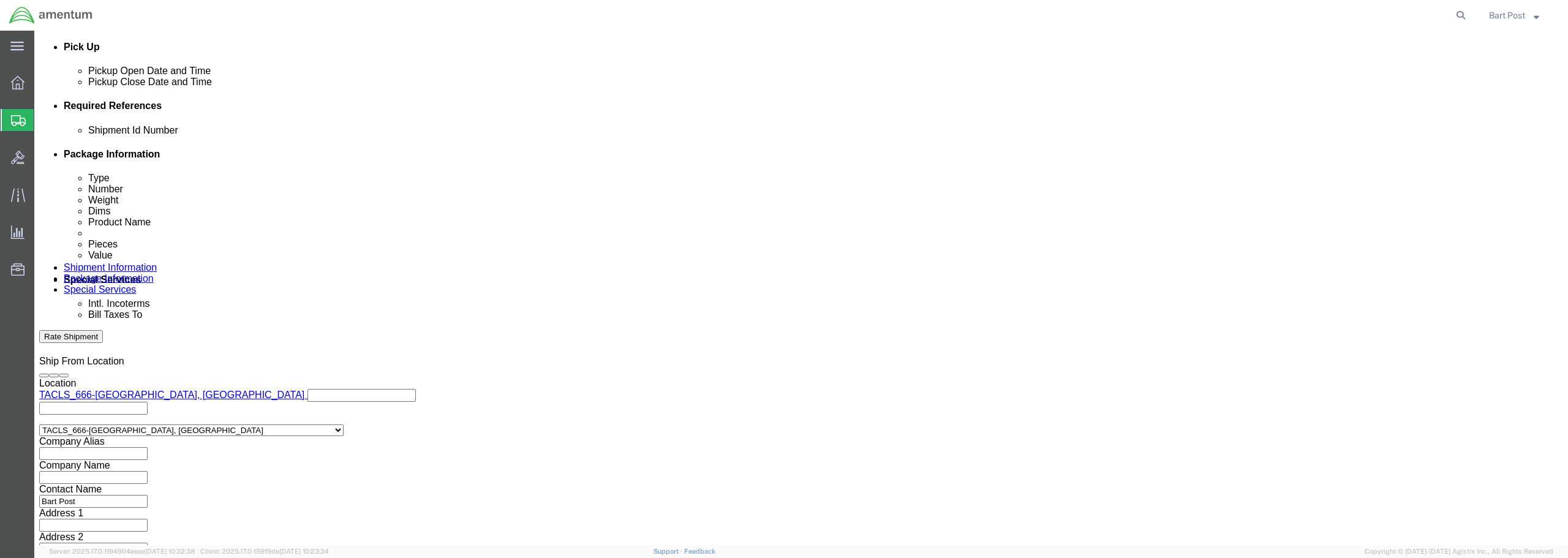
scroll to position [537, 0]
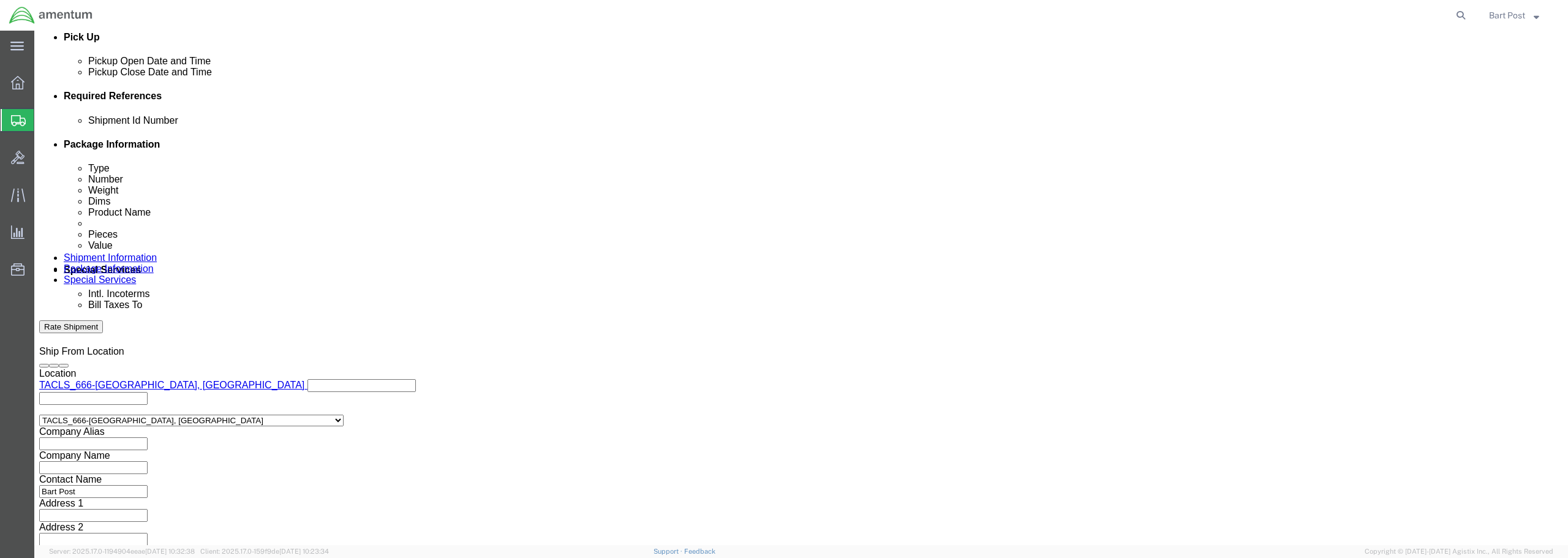
click button "Continue"
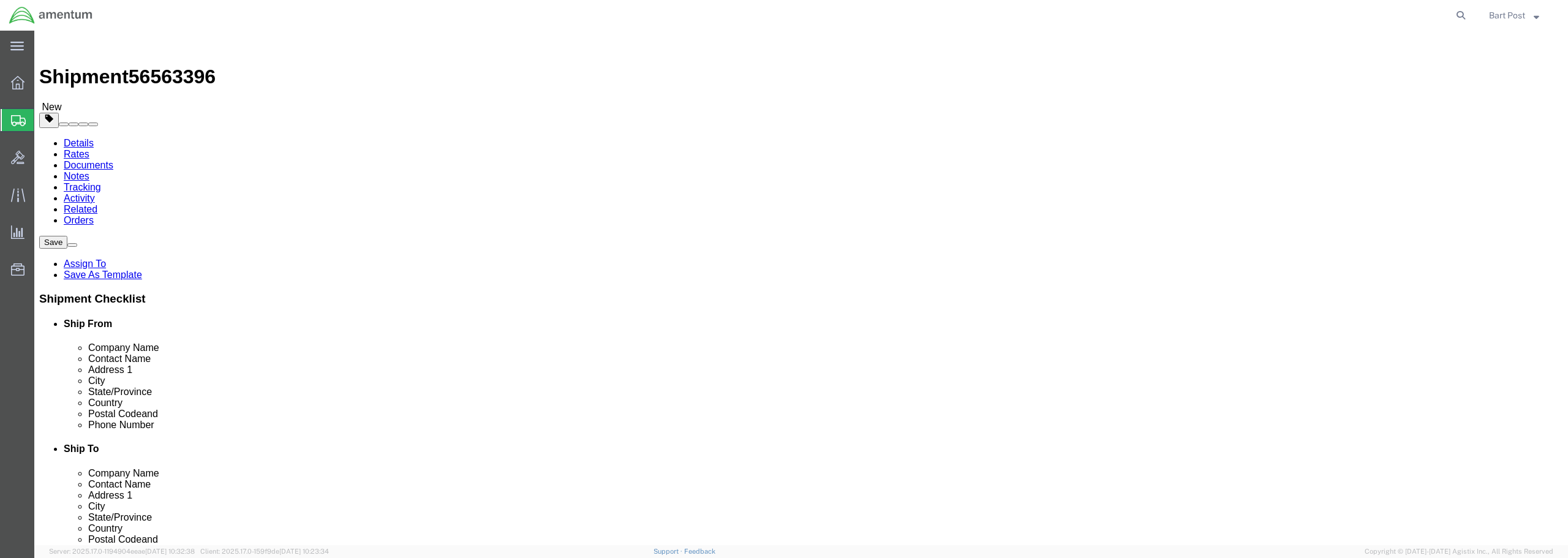
click button "Save"
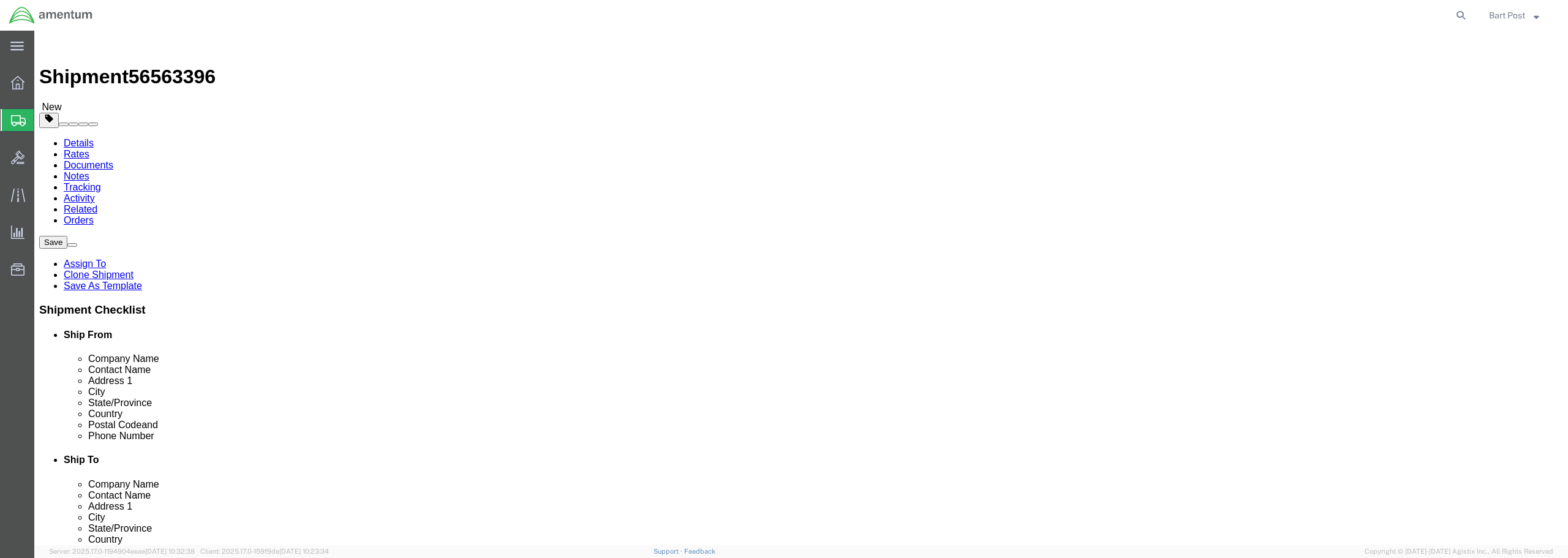
drag, startPoint x: 1381, startPoint y: 496, endPoint x: 1414, endPoint y: 523, distance: 42.6
click button "Rate Shipment"
click input "checkbox"
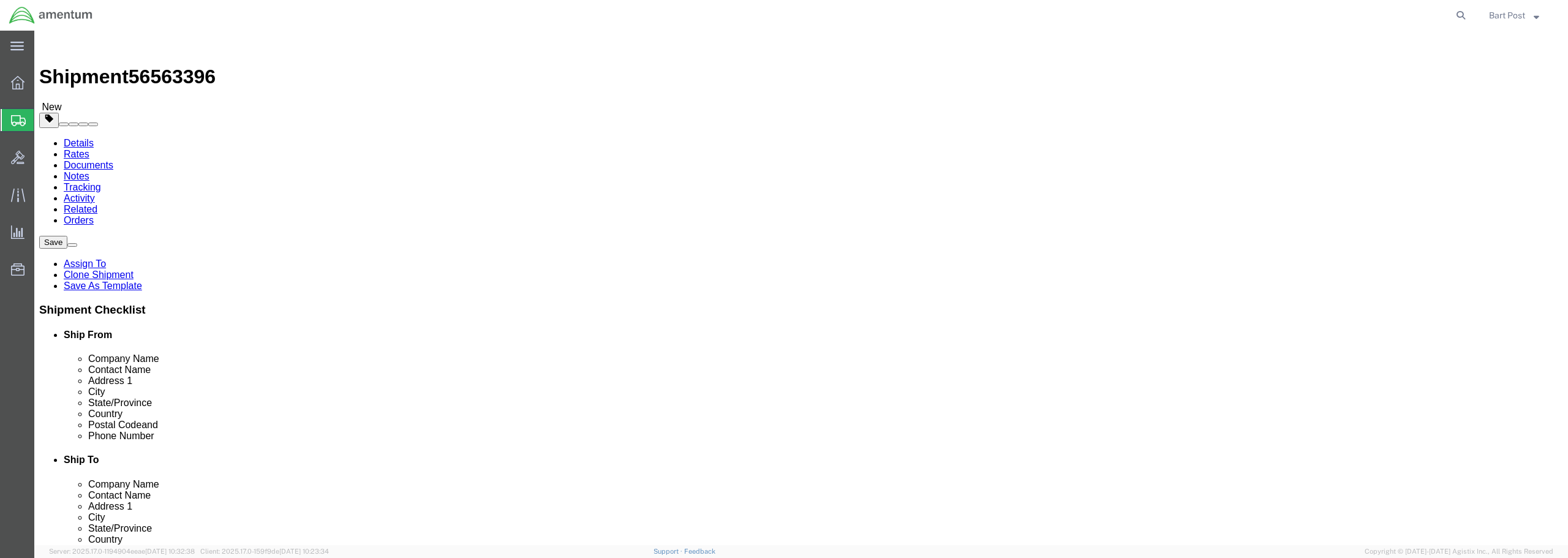
checkbox input "false"
click link "Add Content"
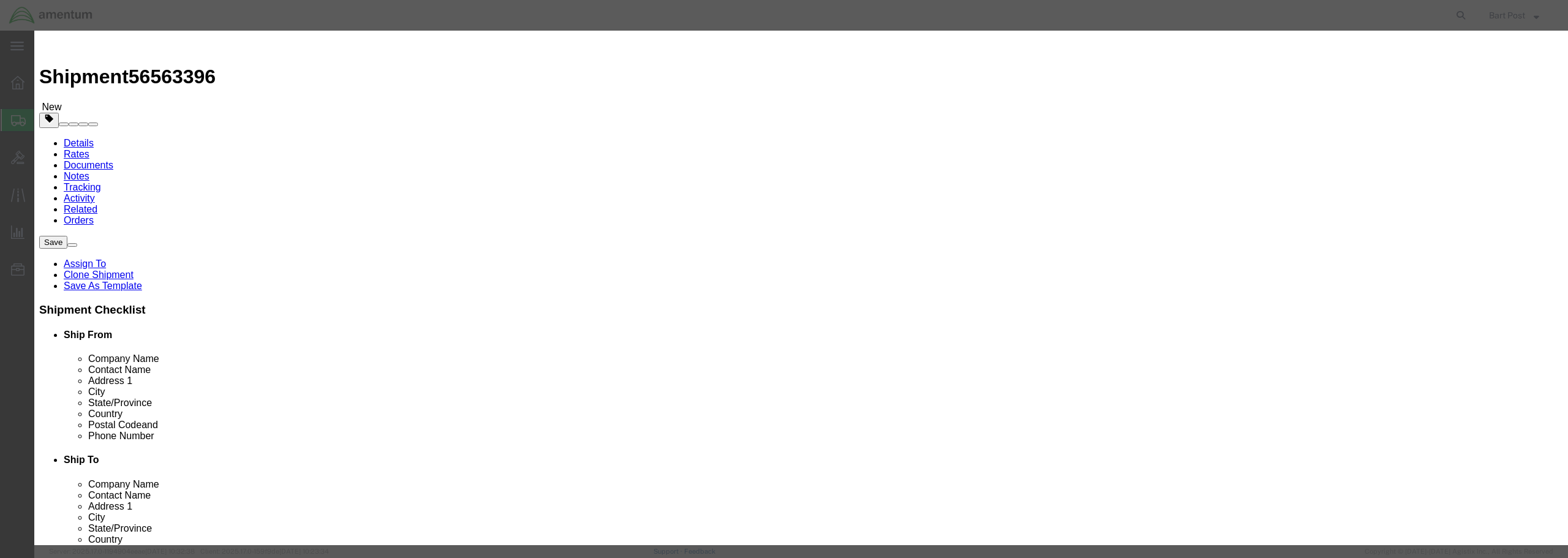
click input "text"
type input "tools"
click div "Commodity library Product Name tools tools Pieces 0 Select Bag Barrels 100Board…"
drag, startPoint x: 593, startPoint y: 116, endPoint x: 547, endPoint y: 116, distance: 46.0
click div "0"
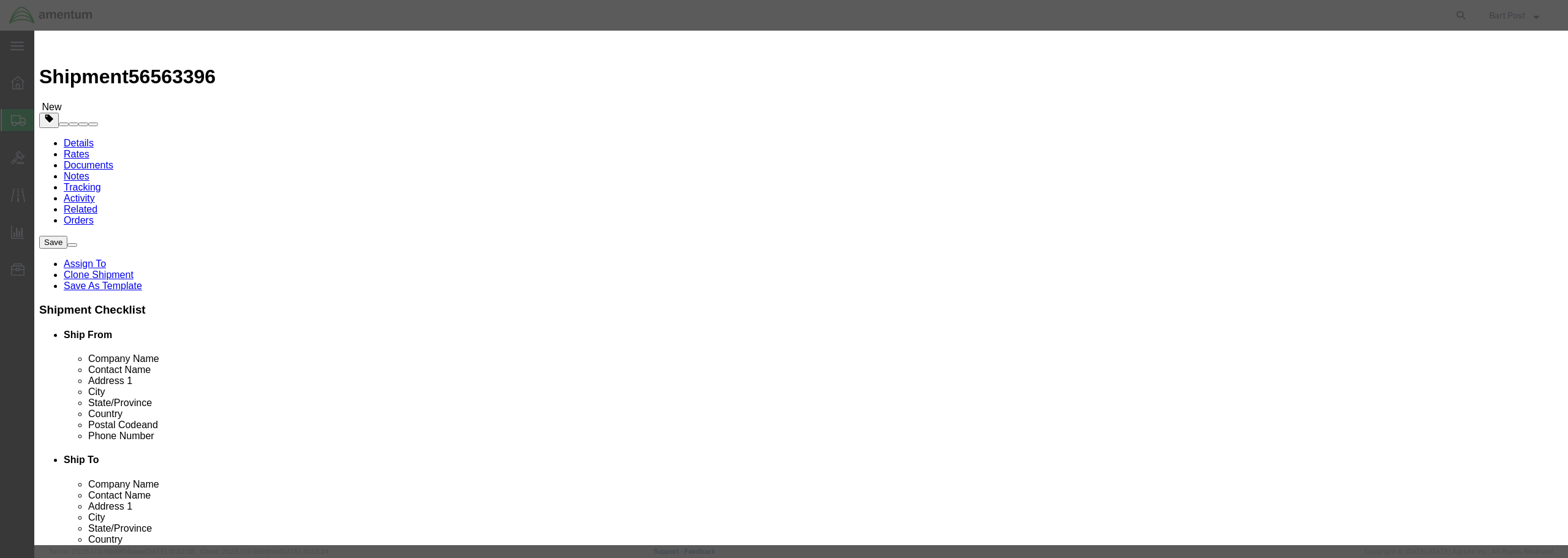
type input "01"
click input "text"
type input "100"
click button "Save & Close"
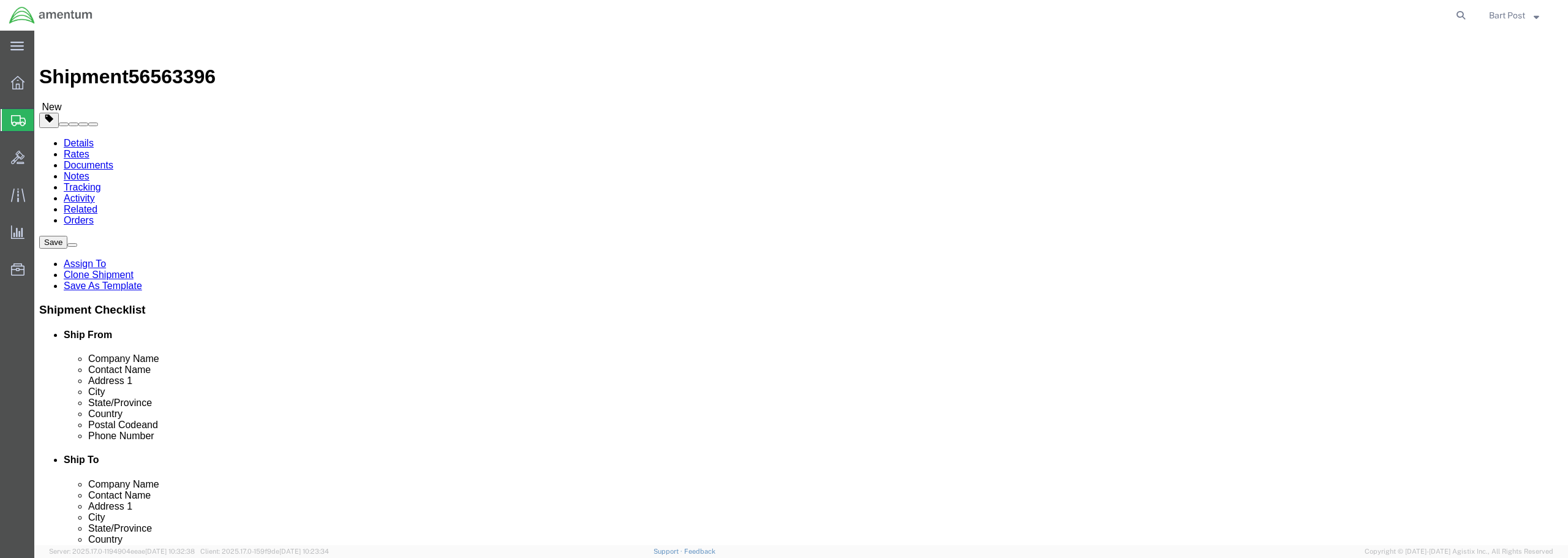
click button "Continue"
drag, startPoint x: 1401, startPoint y: 491, endPoint x: 1426, endPoint y: 521, distance: 39.1
click button "Rate Shipment"
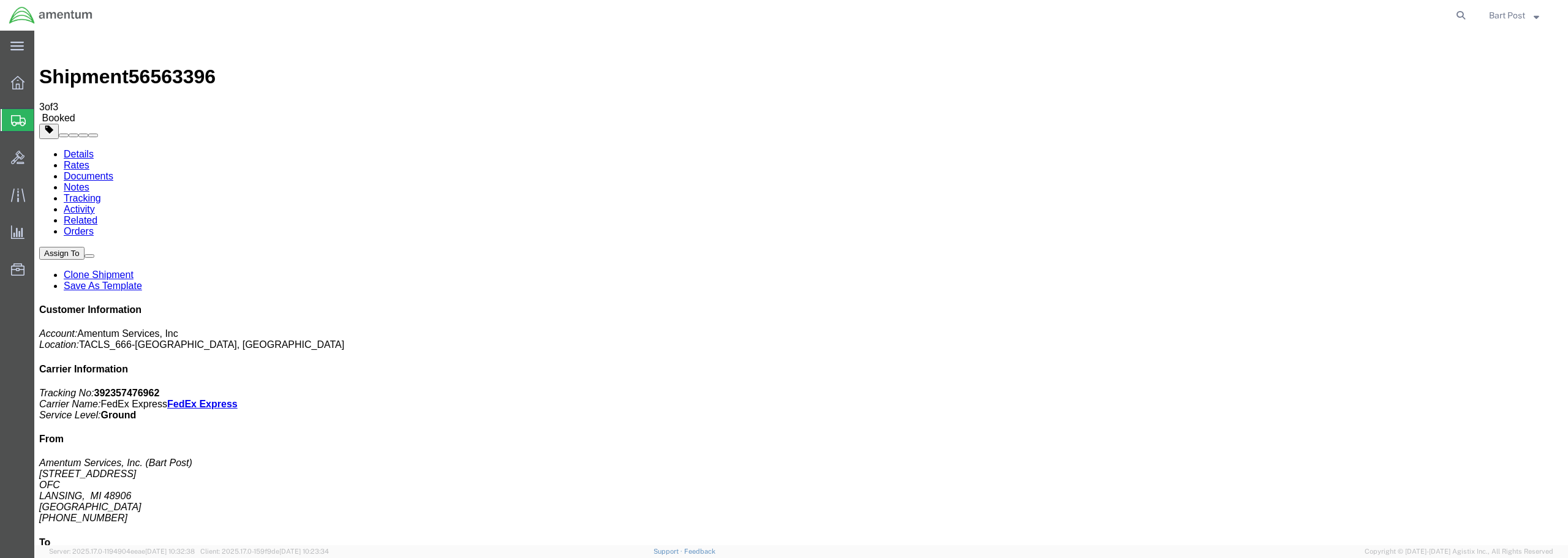
drag, startPoint x: 50, startPoint y: 191, endPoint x: 139, endPoint y: 225, distance: 95.3
checkbox input "false"
